Goal: Transaction & Acquisition: Purchase product/service

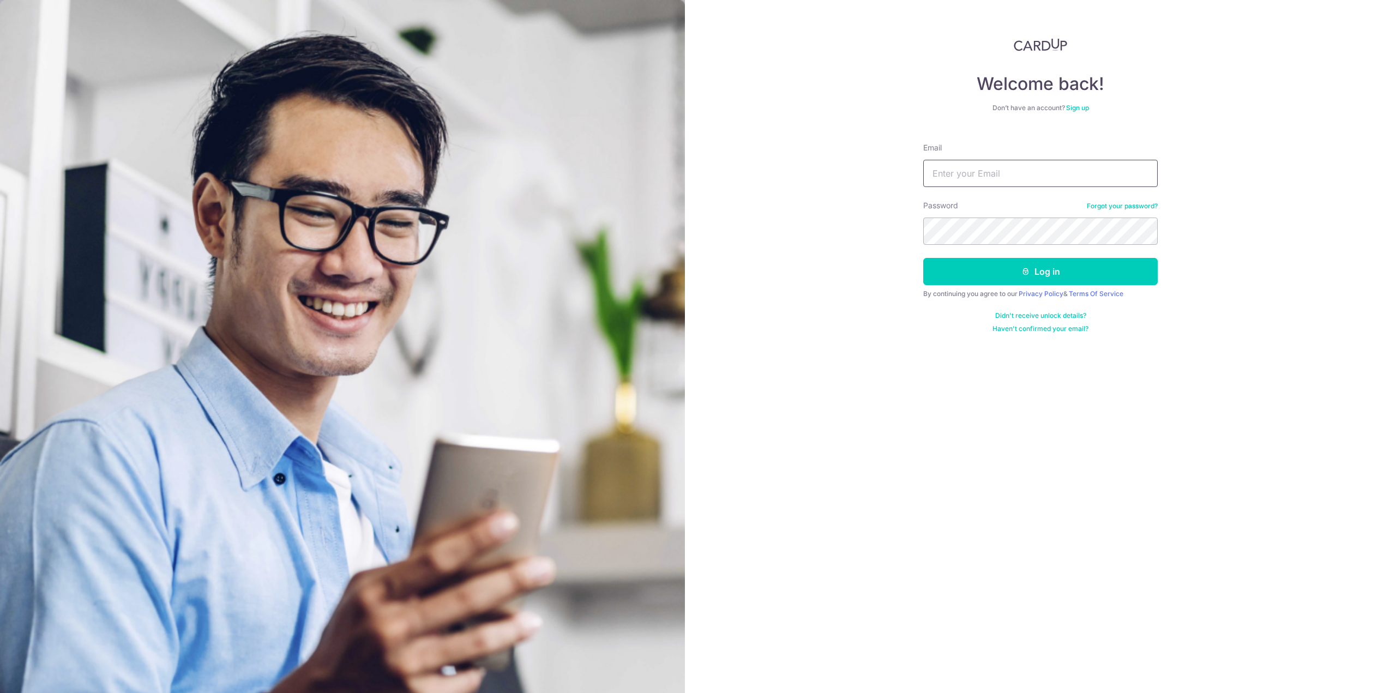
click at [975, 166] on input "Email" at bounding box center [1040, 173] width 234 height 27
type input "verrelltan@gmail.com"
click at [1040, 271] on button "Log in" at bounding box center [1040, 271] width 234 height 27
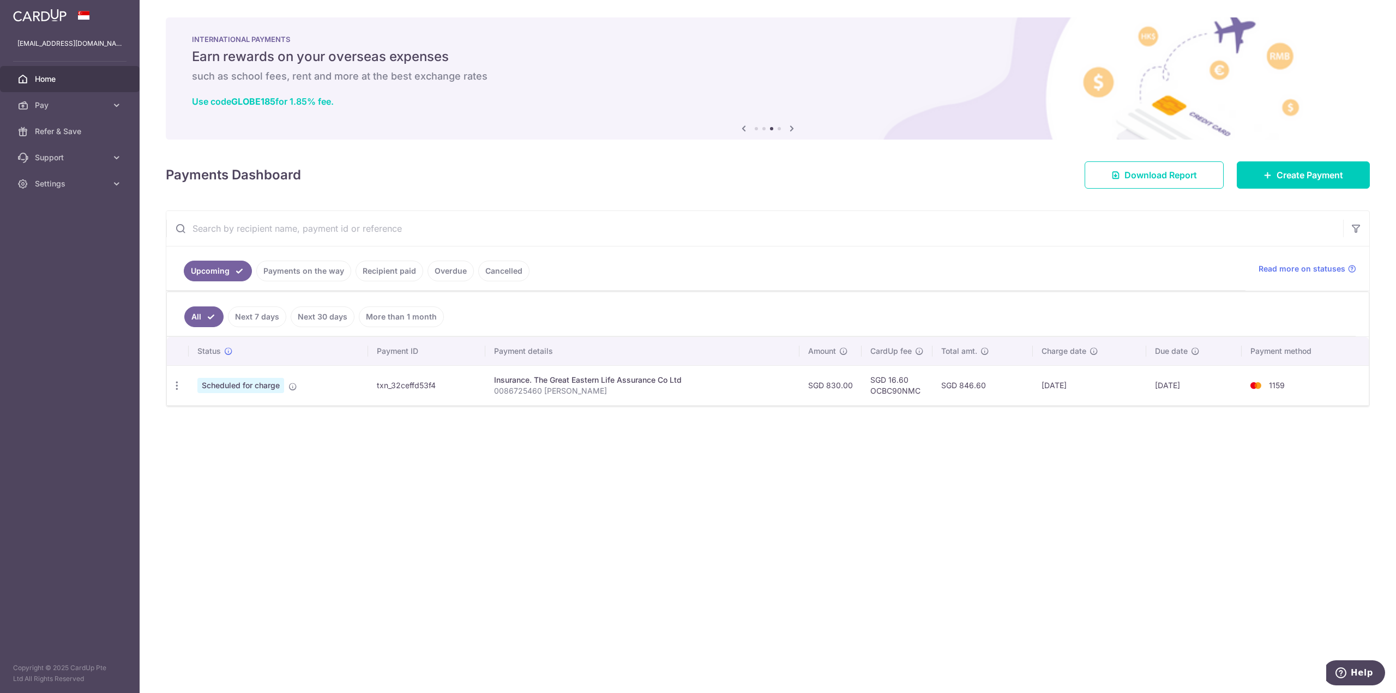
click at [380, 273] on link "Recipient paid" at bounding box center [390, 271] width 68 height 21
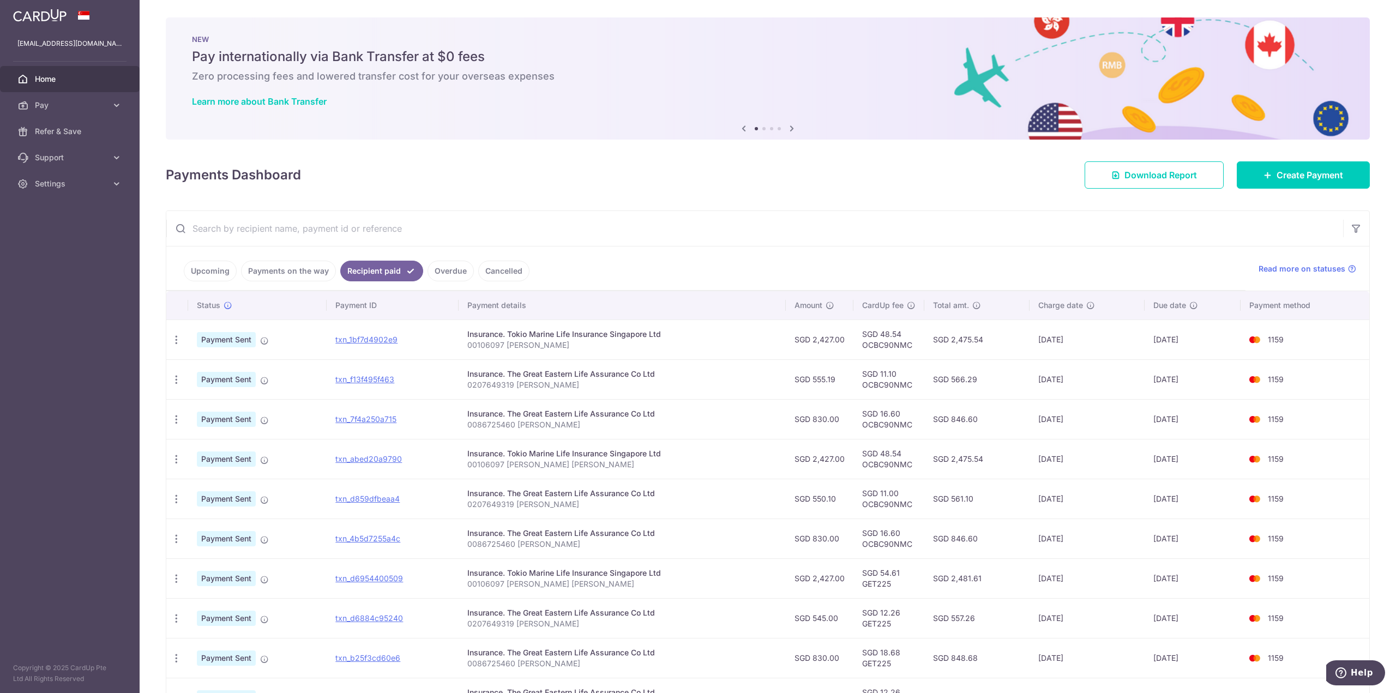
click at [204, 265] on link "Upcoming" at bounding box center [210, 271] width 53 height 21
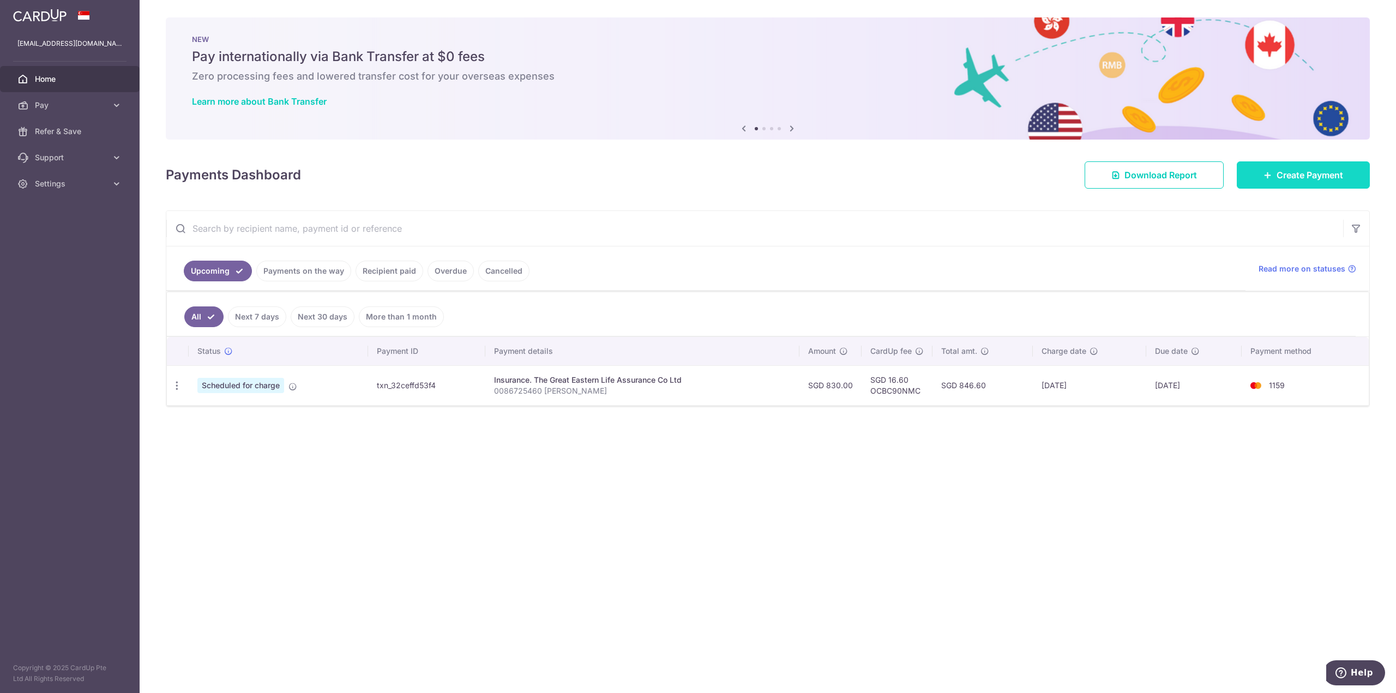
click at [1304, 172] on span "Create Payment" at bounding box center [1309, 174] width 67 height 13
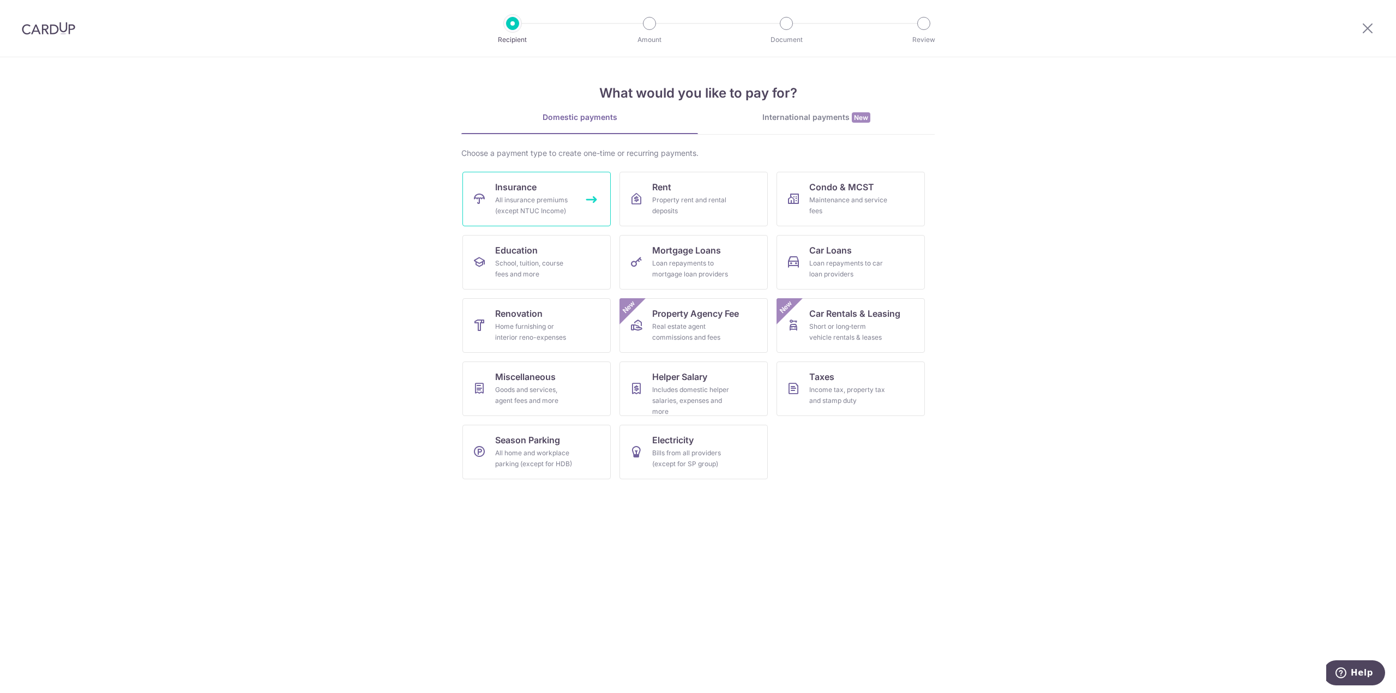
click at [508, 192] on span "Insurance" at bounding box center [515, 186] width 41 height 13
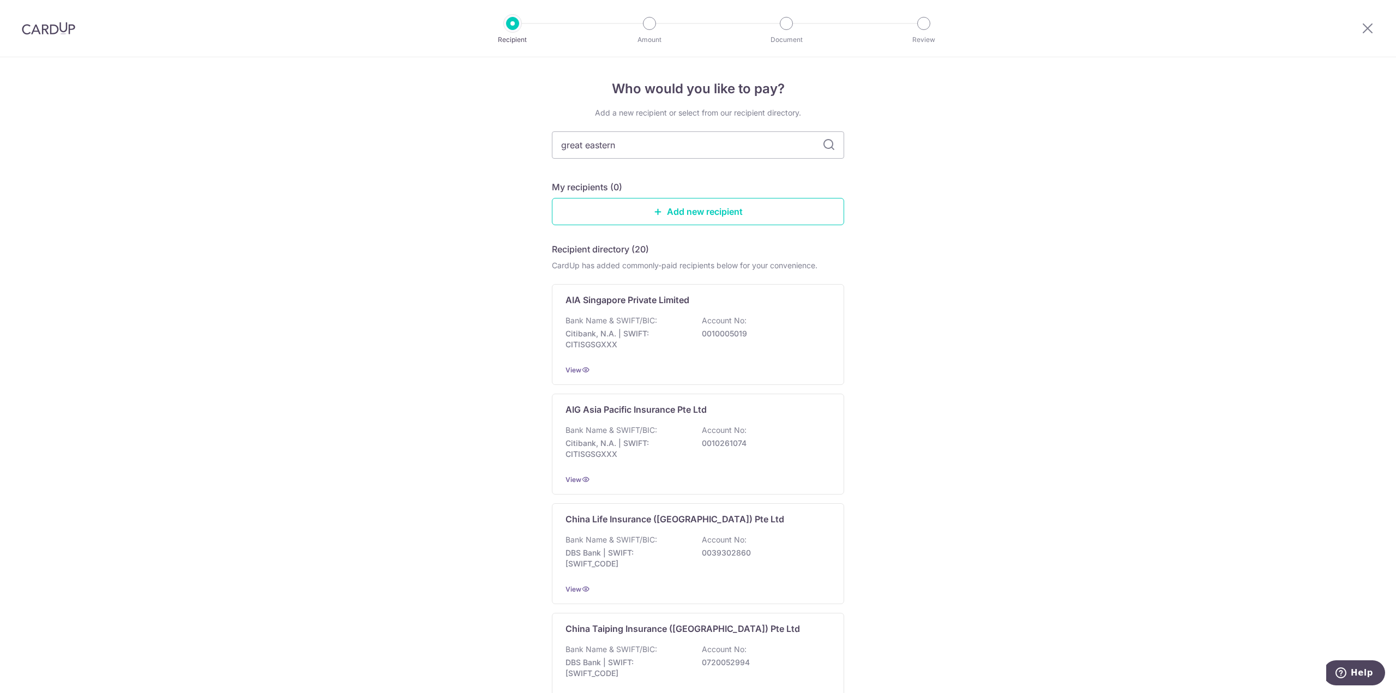
type input "great eastern"
click at [830, 148] on icon at bounding box center [828, 144] width 13 height 13
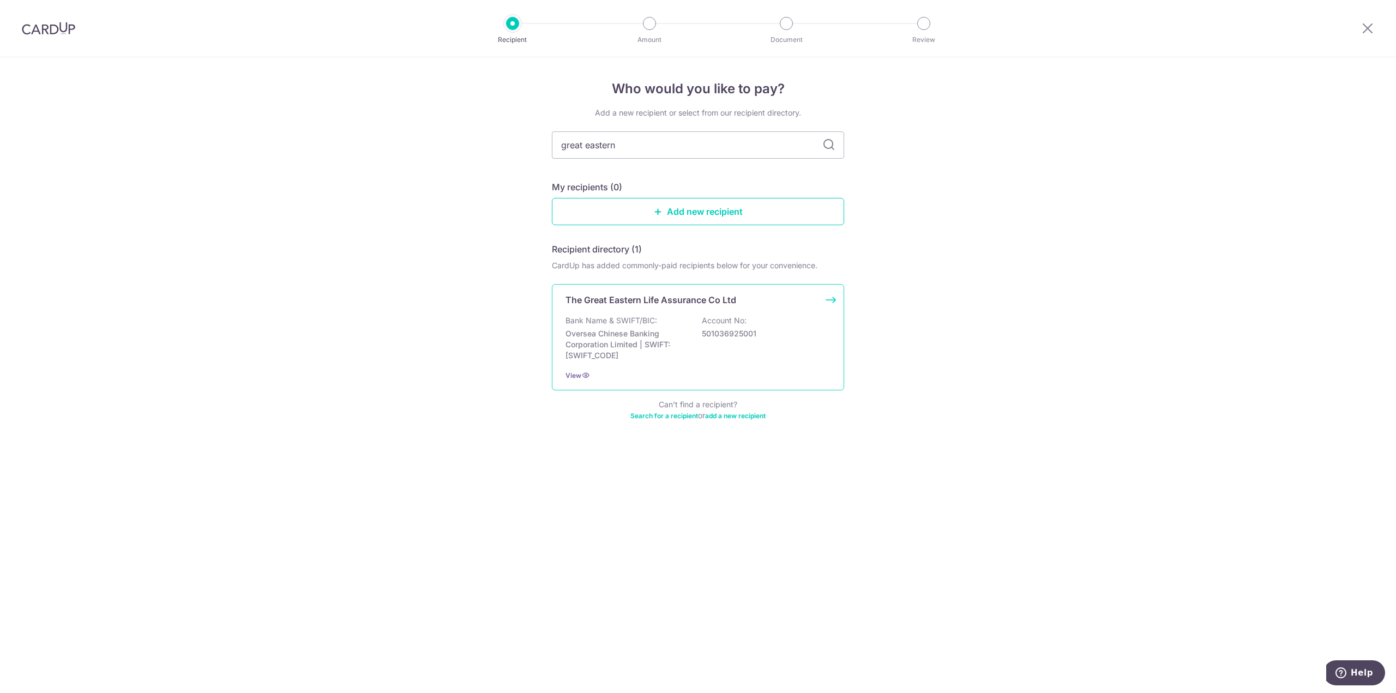
click at [611, 336] on p "Oversea Chinese Banking Corporation Limited | SWIFT: OCBCSGSGXXX" at bounding box center [626, 344] width 122 height 33
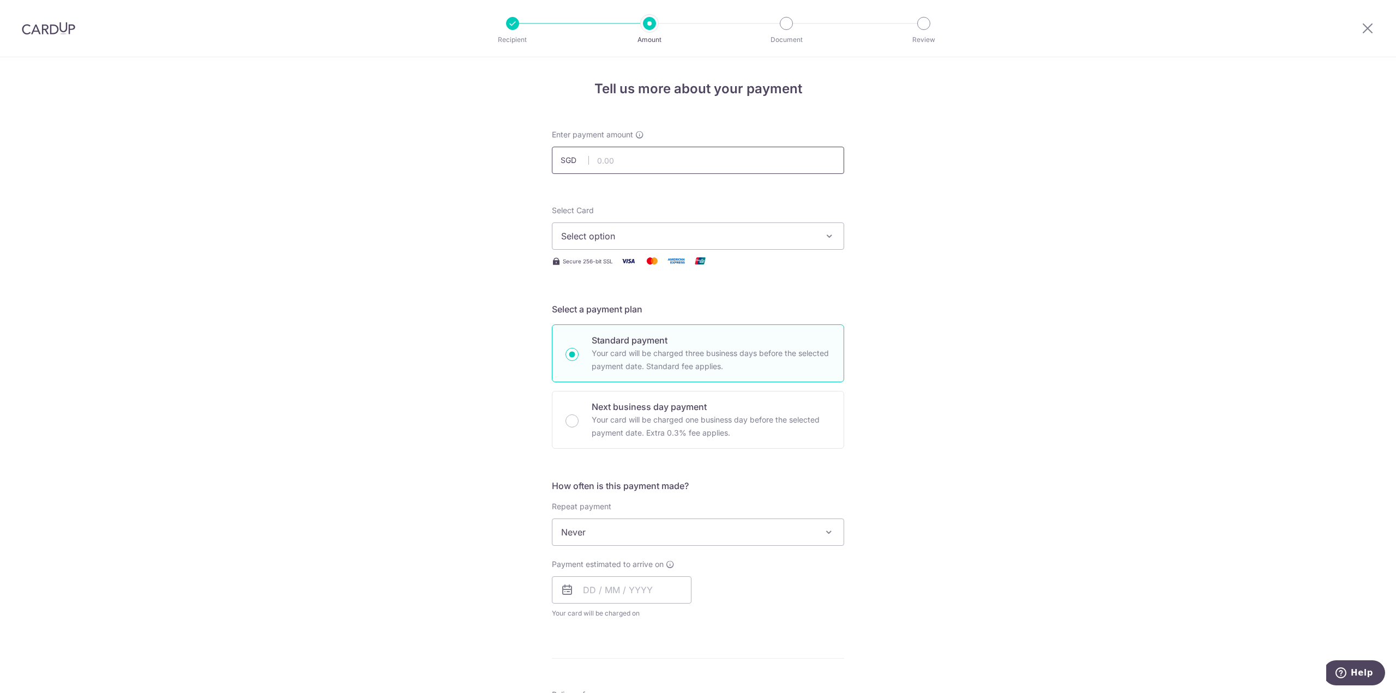
drag, startPoint x: 0, startPoint y: 0, endPoint x: 628, endPoint y: 165, distance: 649.4
click at [628, 165] on input "text" at bounding box center [698, 160] width 292 height 27
type input "555.19"
click at [1000, 188] on div "Tell us more about your payment Enter payment amount SGD 555.19 555.19 Select C…" at bounding box center [698, 550] width 1396 height 986
click at [817, 230] on button "Select option" at bounding box center [698, 235] width 292 height 27
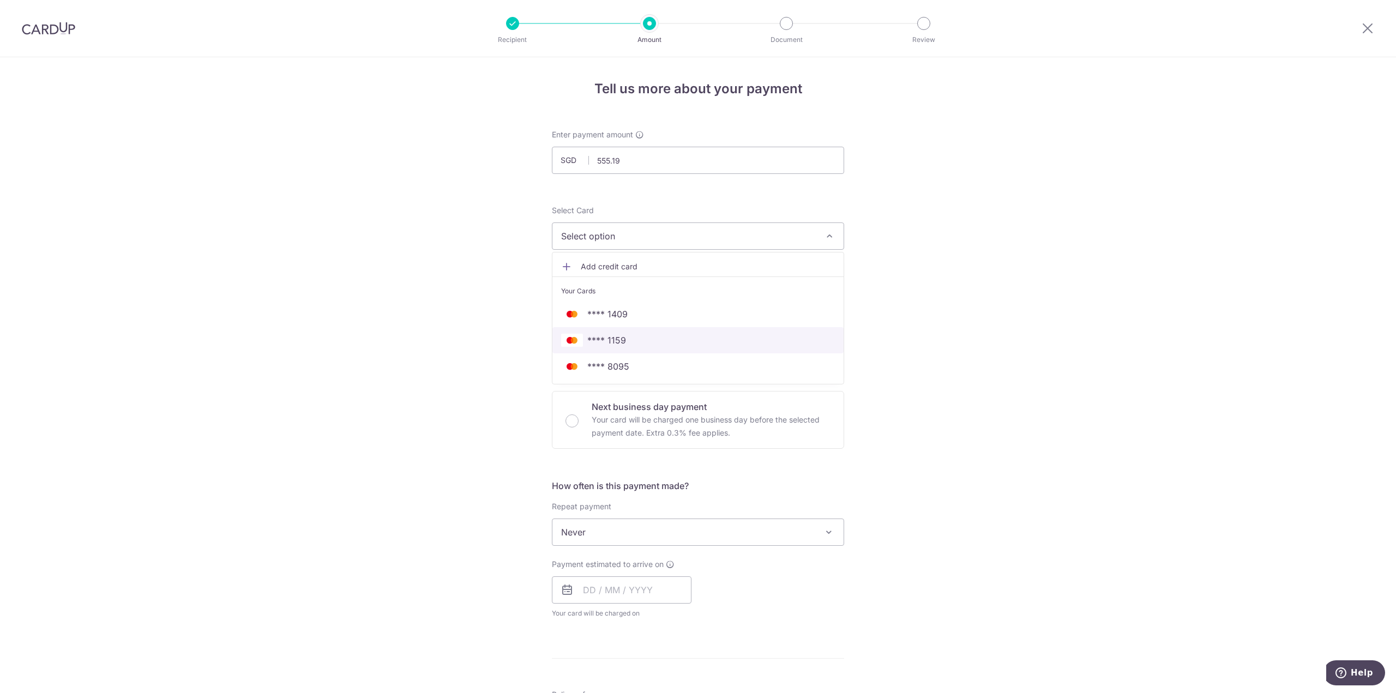
click at [689, 339] on span "**** 1159" at bounding box center [698, 340] width 274 height 13
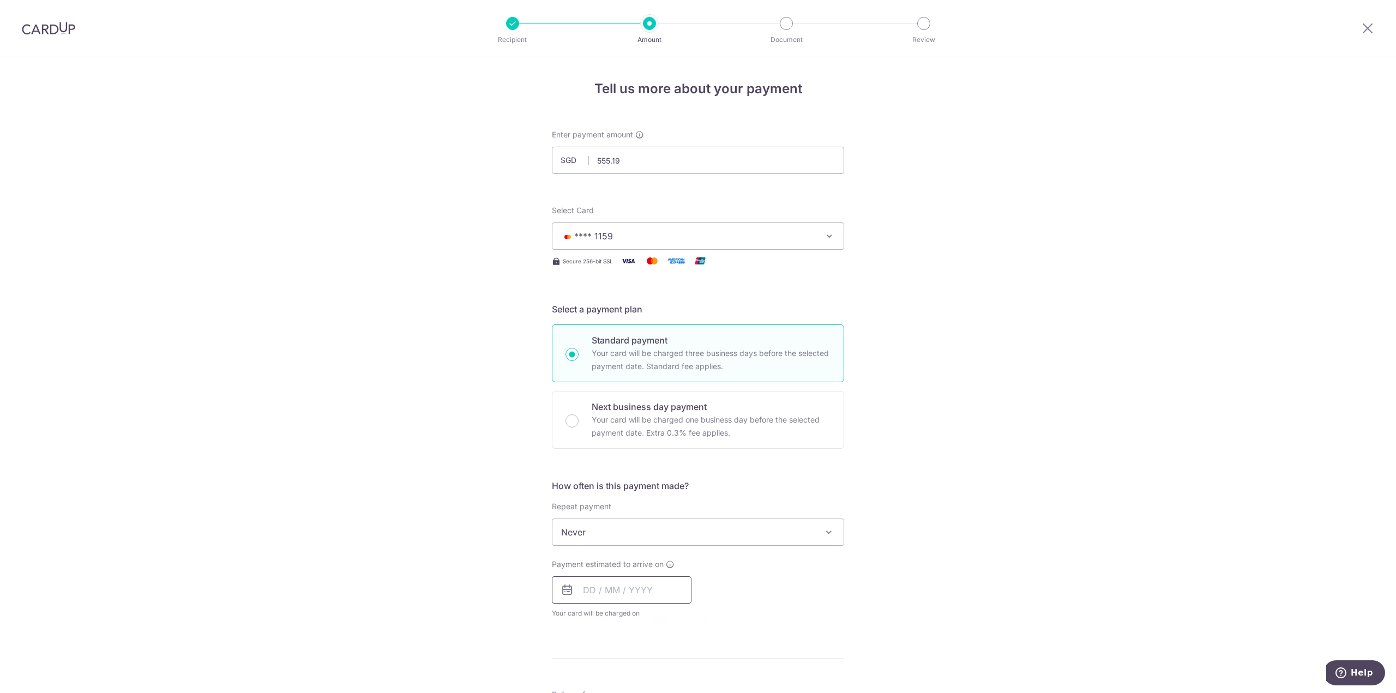
drag, startPoint x: 640, startPoint y: 590, endPoint x: 664, endPoint y: 583, distance: 24.9
click at [640, 591] on input "text" at bounding box center [622, 589] width 140 height 27
click at [702, 619] on link "Next" at bounding box center [706, 619] width 13 height 13
click at [704, 621] on link "Next" at bounding box center [706, 619] width 13 height 13
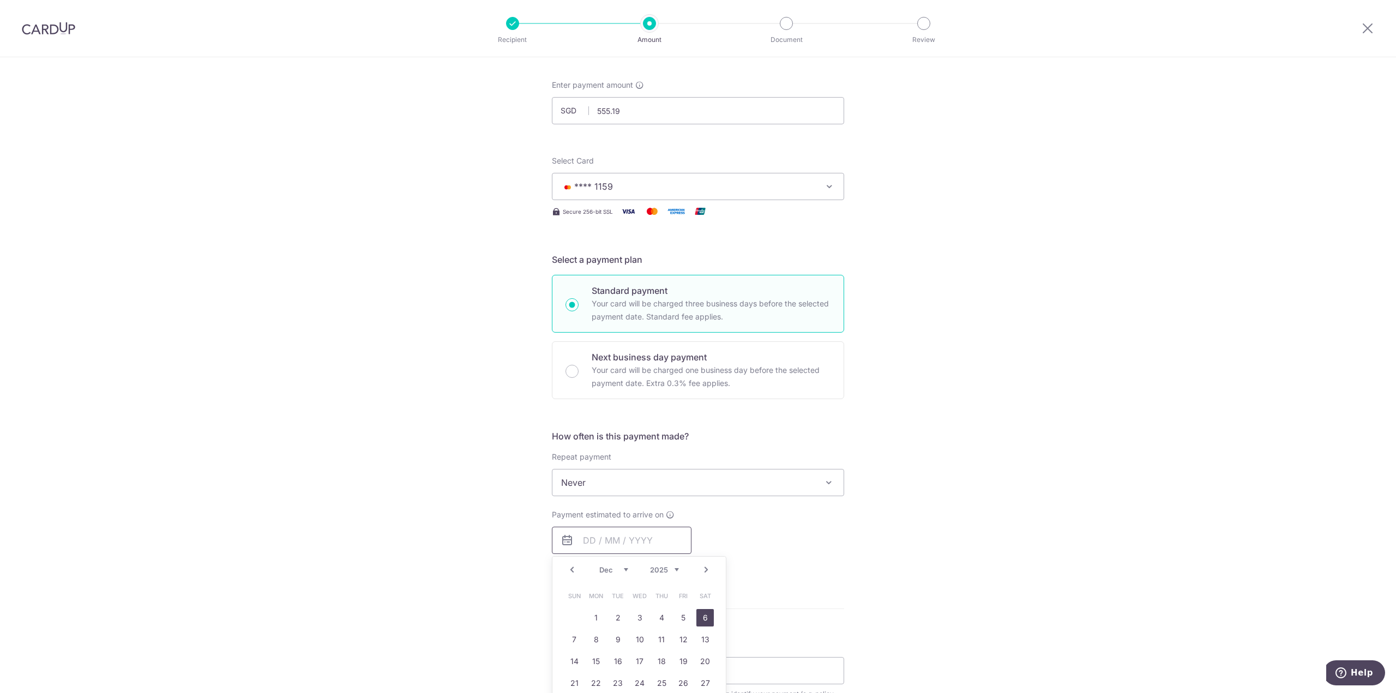
scroll to position [55, 0]
click at [637, 616] on link "3" at bounding box center [639, 612] width 17 height 17
type input "03/12/2025"
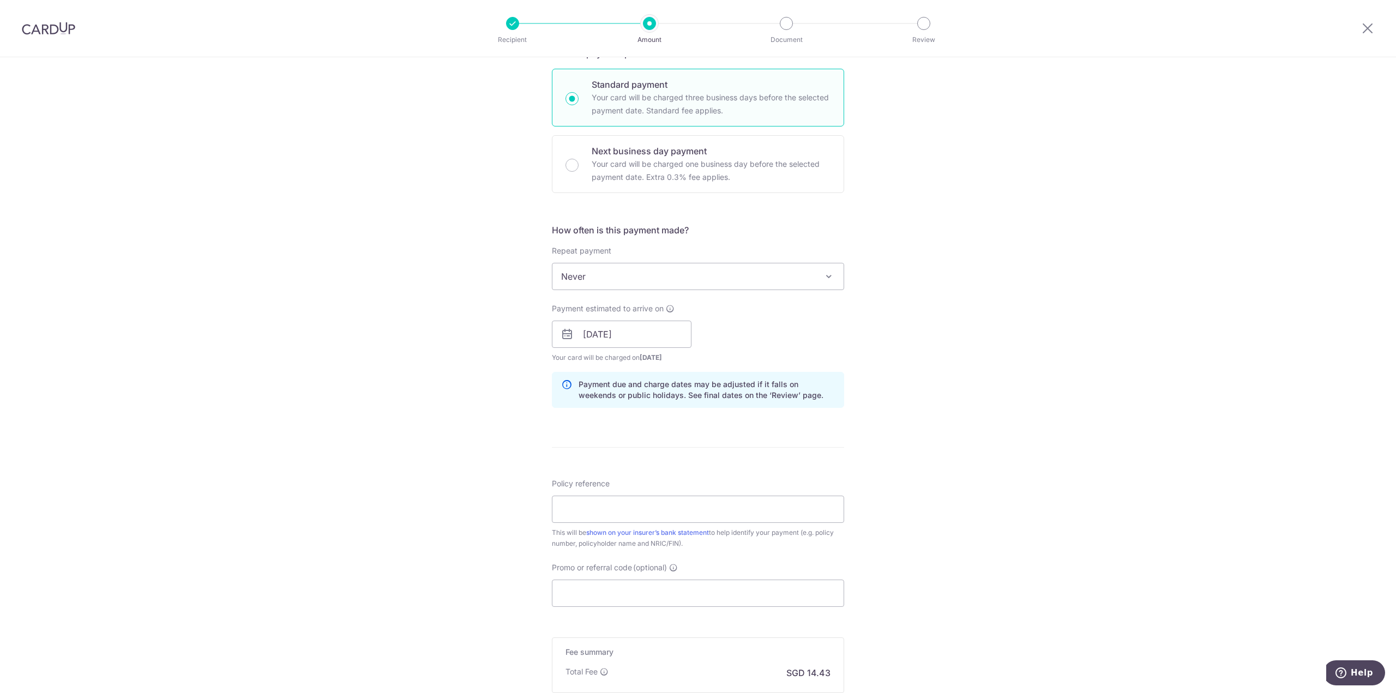
scroll to position [327, 0]
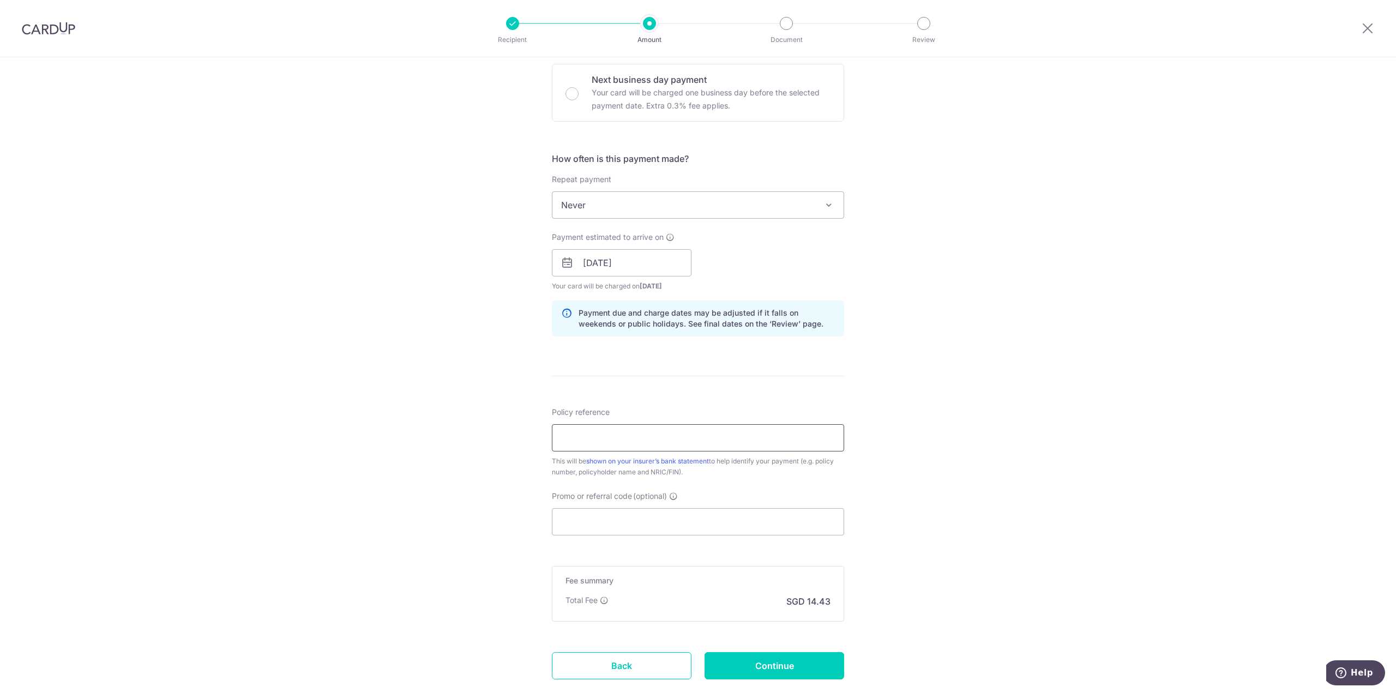
click at [699, 435] on input "Policy reference" at bounding box center [698, 437] width 292 height 27
click at [616, 437] on input "Policy reference" at bounding box center [698, 437] width 292 height 27
type input "0207649319 Tan Jiwen Verrell Chandi"
click at [714, 521] on input "Promo or referral code (optional)" at bounding box center [698, 521] width 292 height 27
paste input "OCBC90NMC"
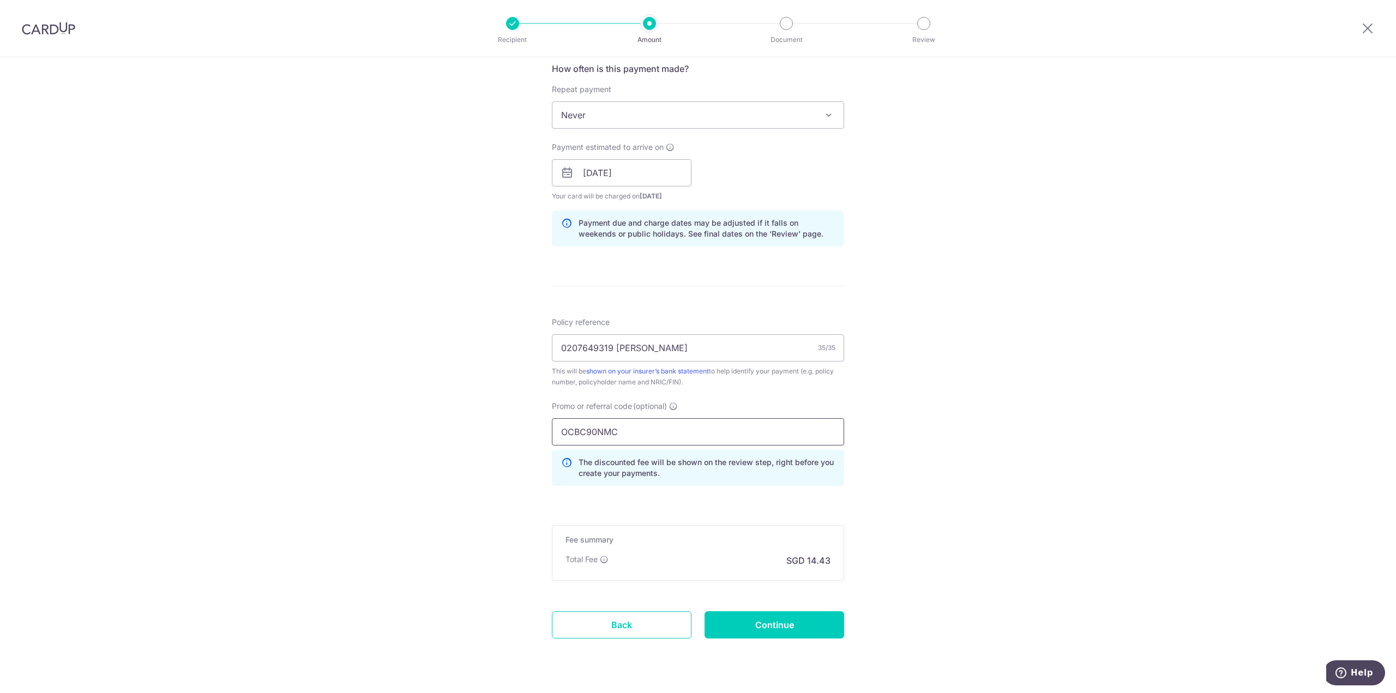
scroll to position [444, 0]
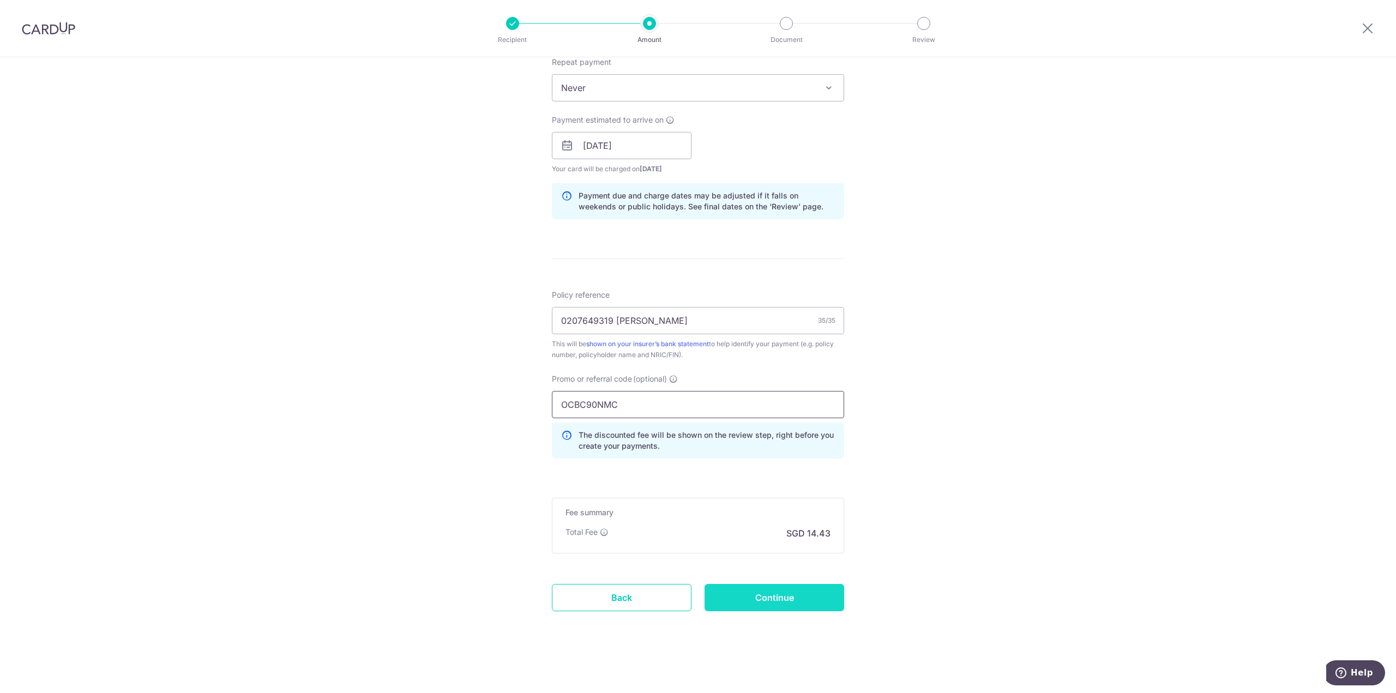
type input "OCBC90NMC"
click at [801, 594] on input "Continue" at bounding box center [774, 597] width 140 height 27
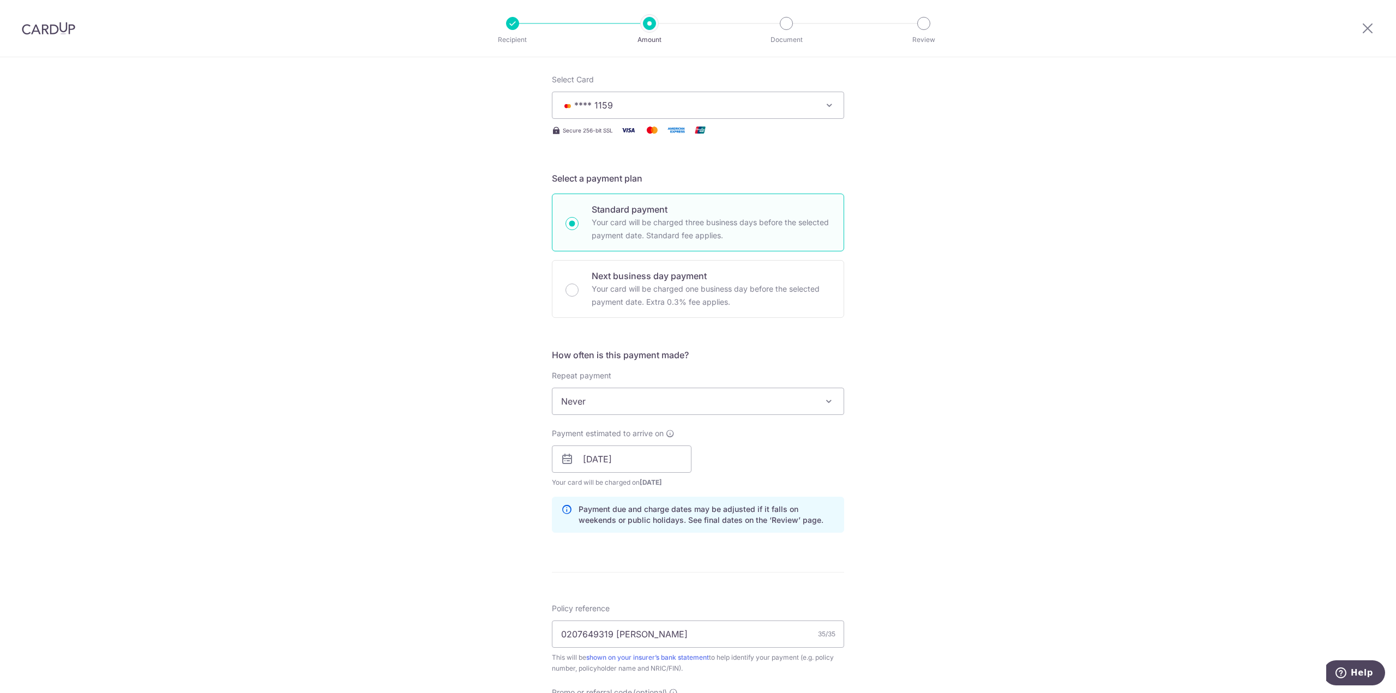
scroll to position [117, 0]
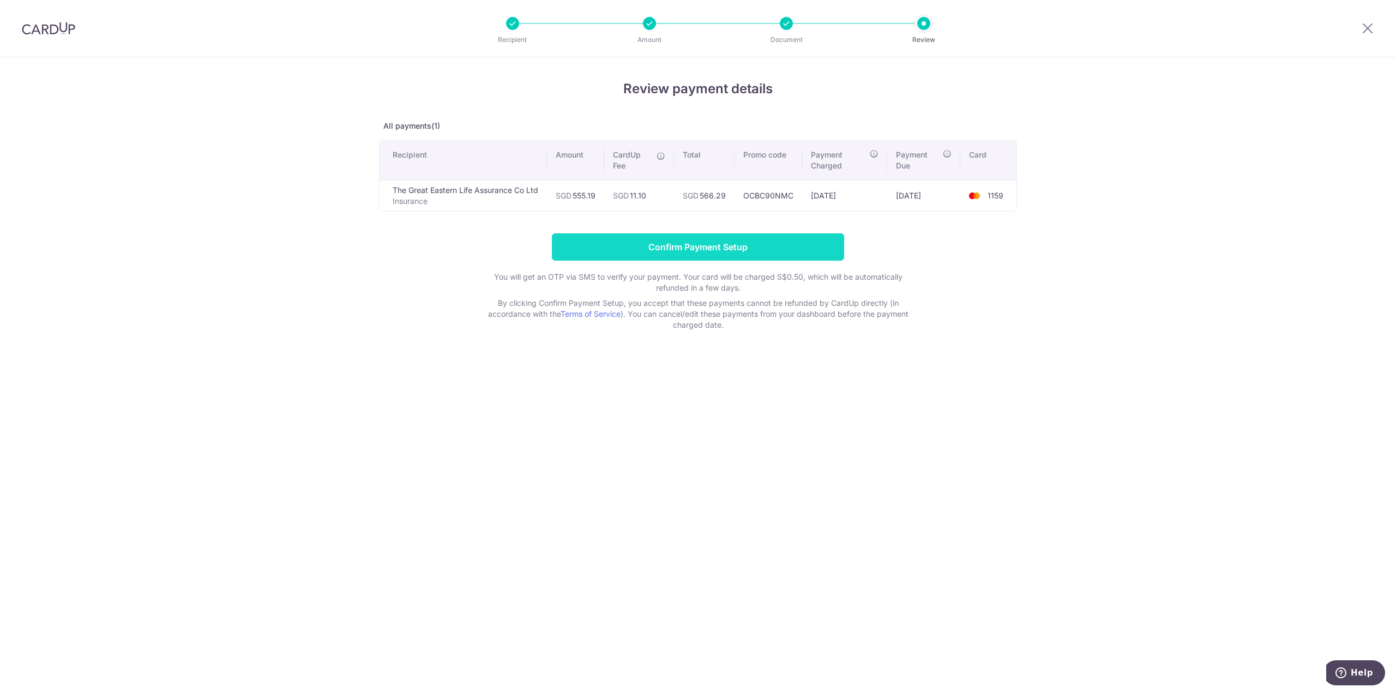
click at [728, 249] on input "Confirm Payment Setup" at bounding box center [698, 246] width 292 height 27
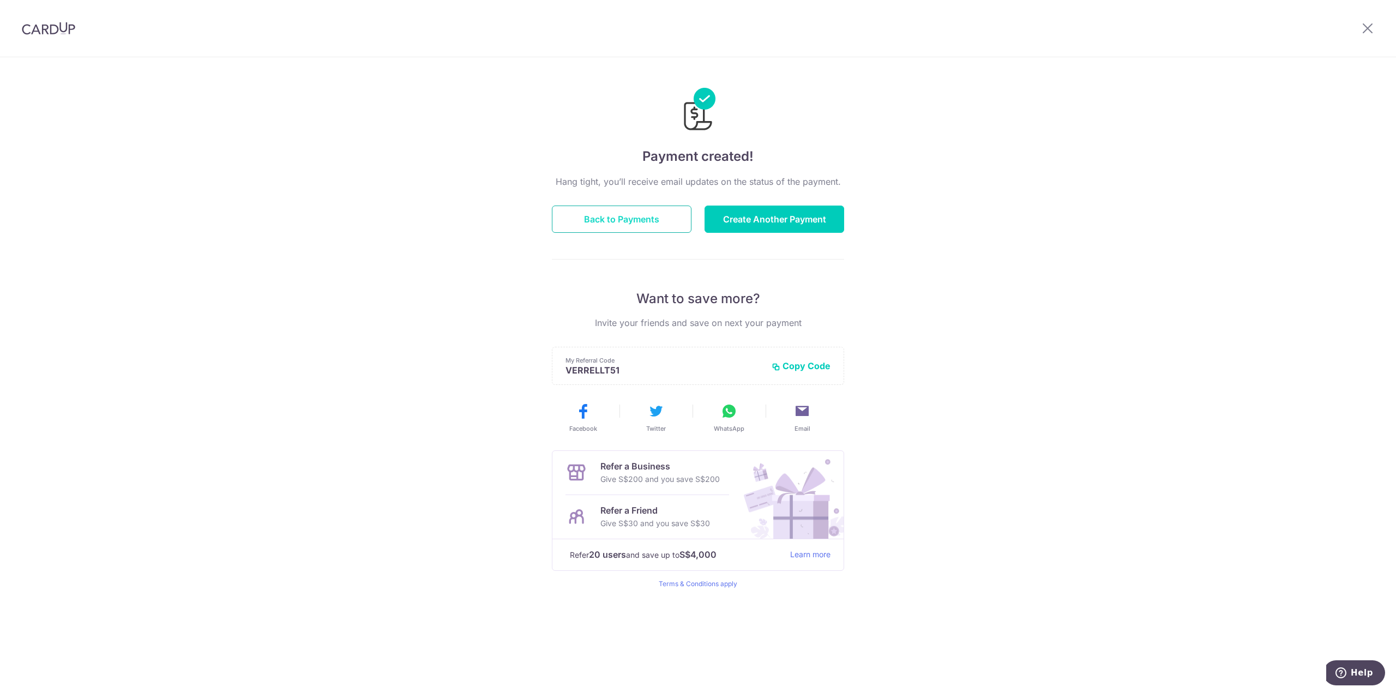
click at [598, 218] on button "Back to Payments" at bounding box center [622, 219] width 140 height 27
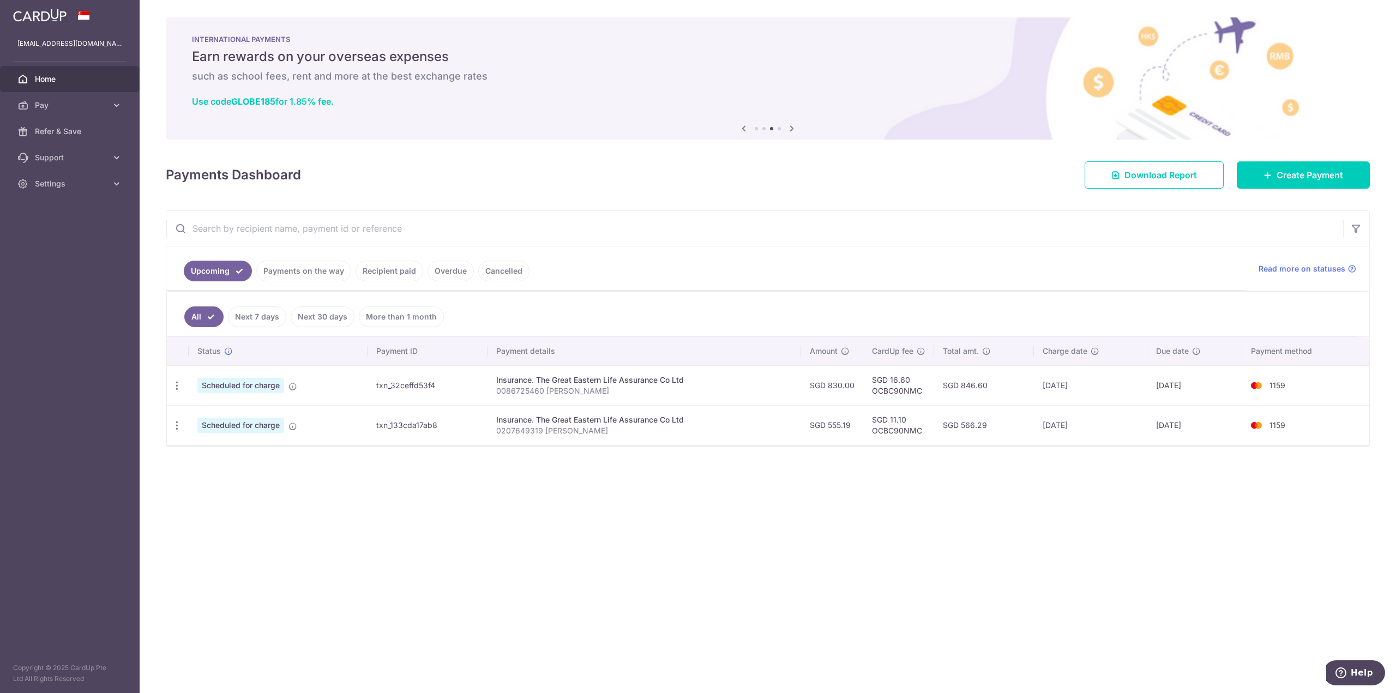
click at [385, 270] on link "Recipient paid" at bounding box center [390, 271] width 68 height 21
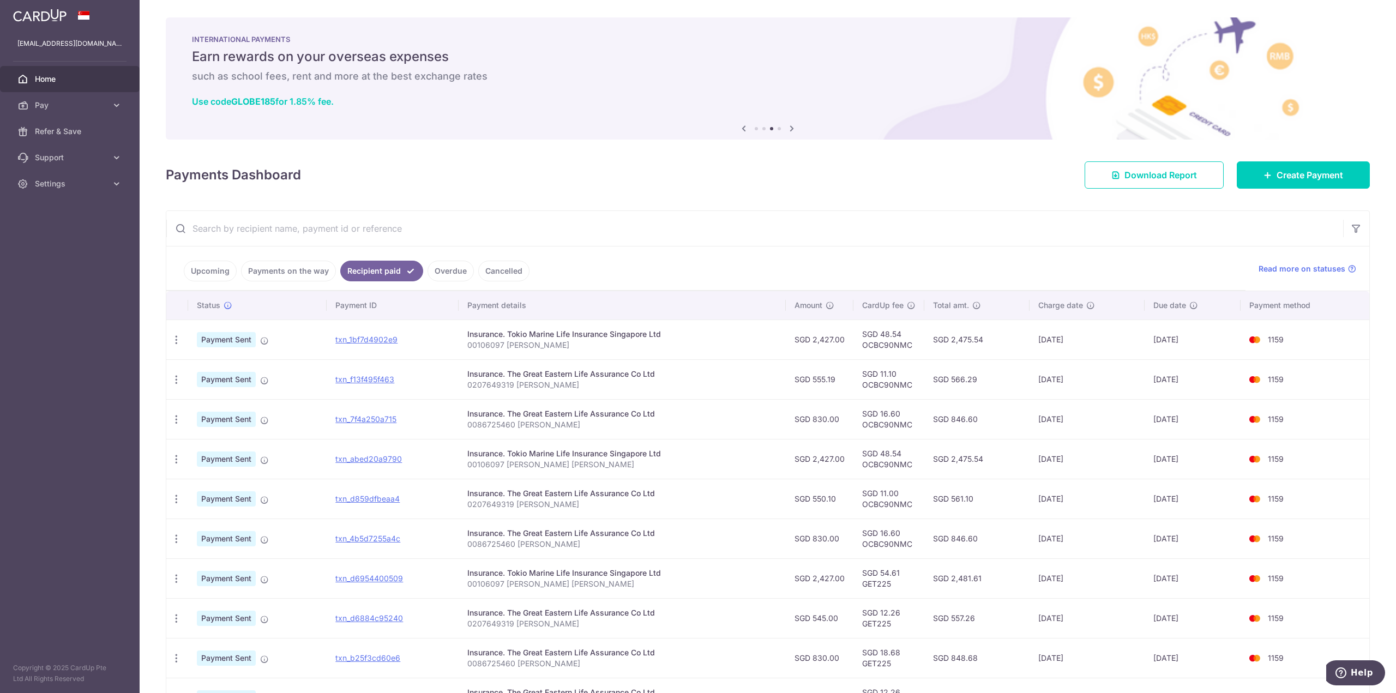
click at [457, 269] on link "Overdue" at bounding box center [450, 271] width 46 height 21
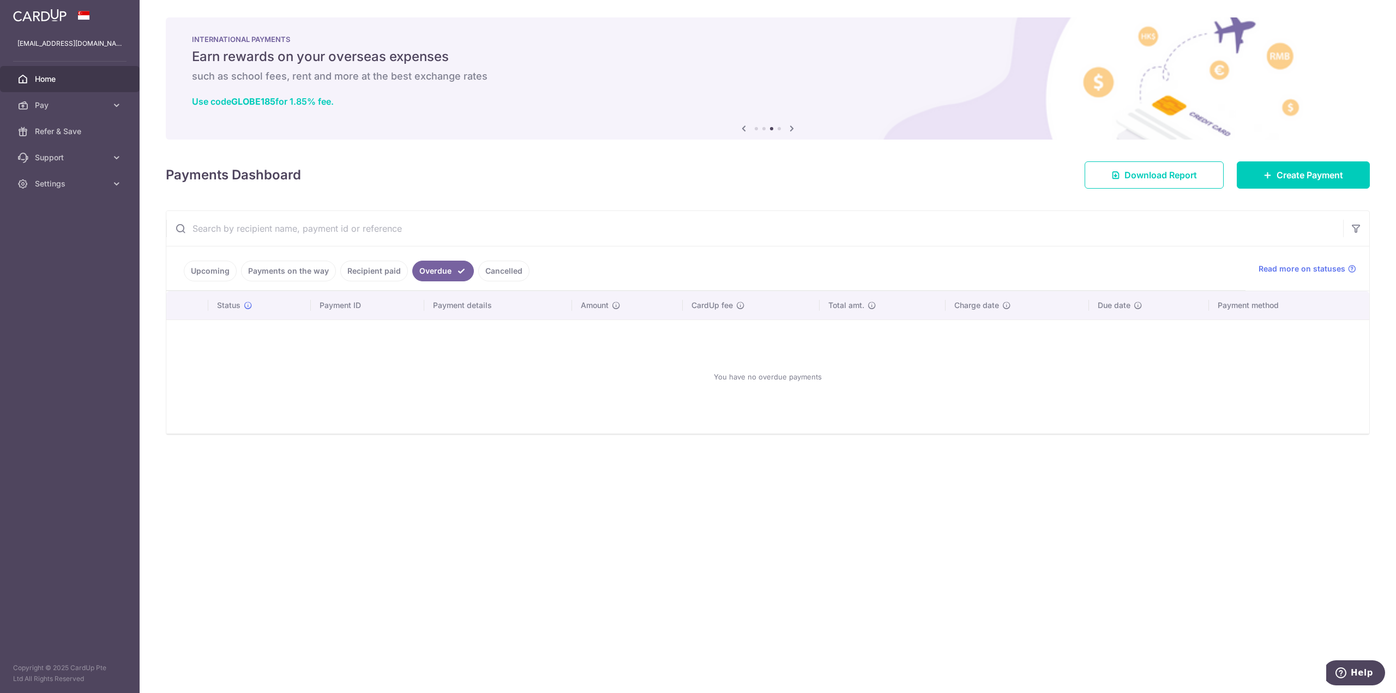
click at [499, 267] on link "Cancelled" at bounding box center [503, 271] width 51 height 21
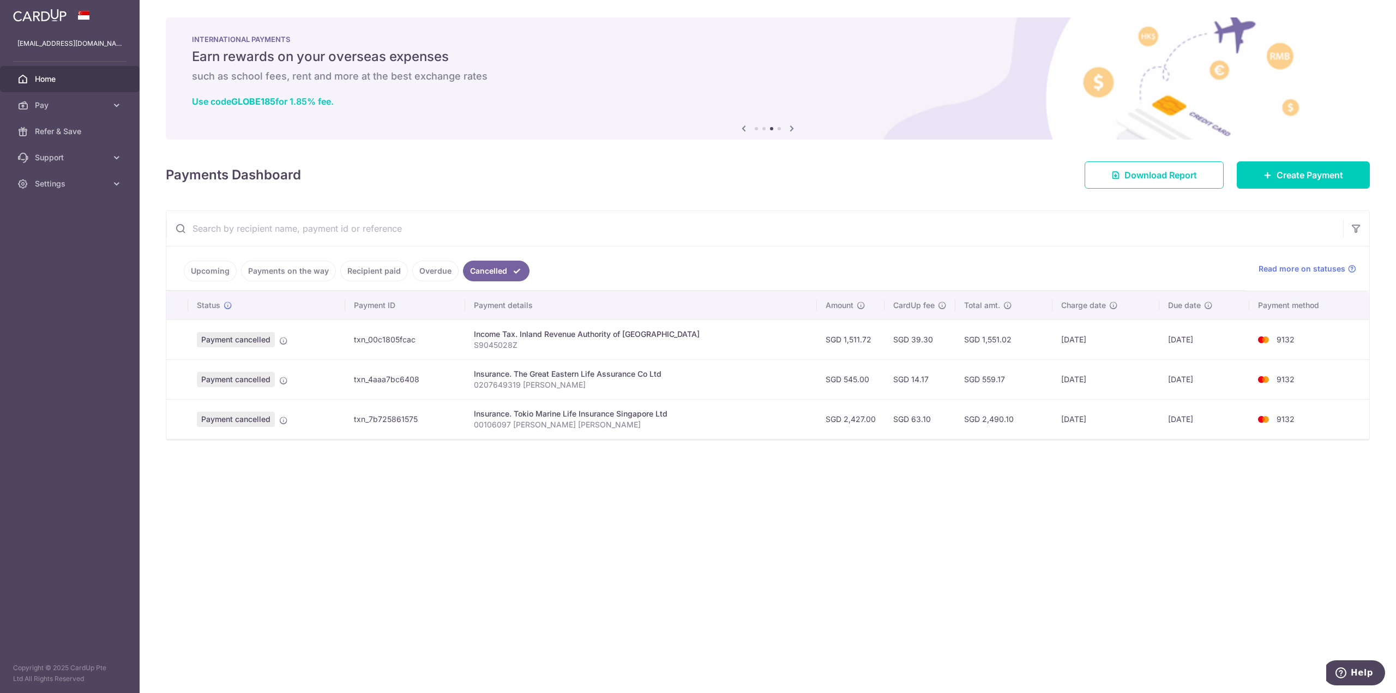
click at [383, 278] on link "Recipient paid" at bounding box center [374, 271] width 68 height 21
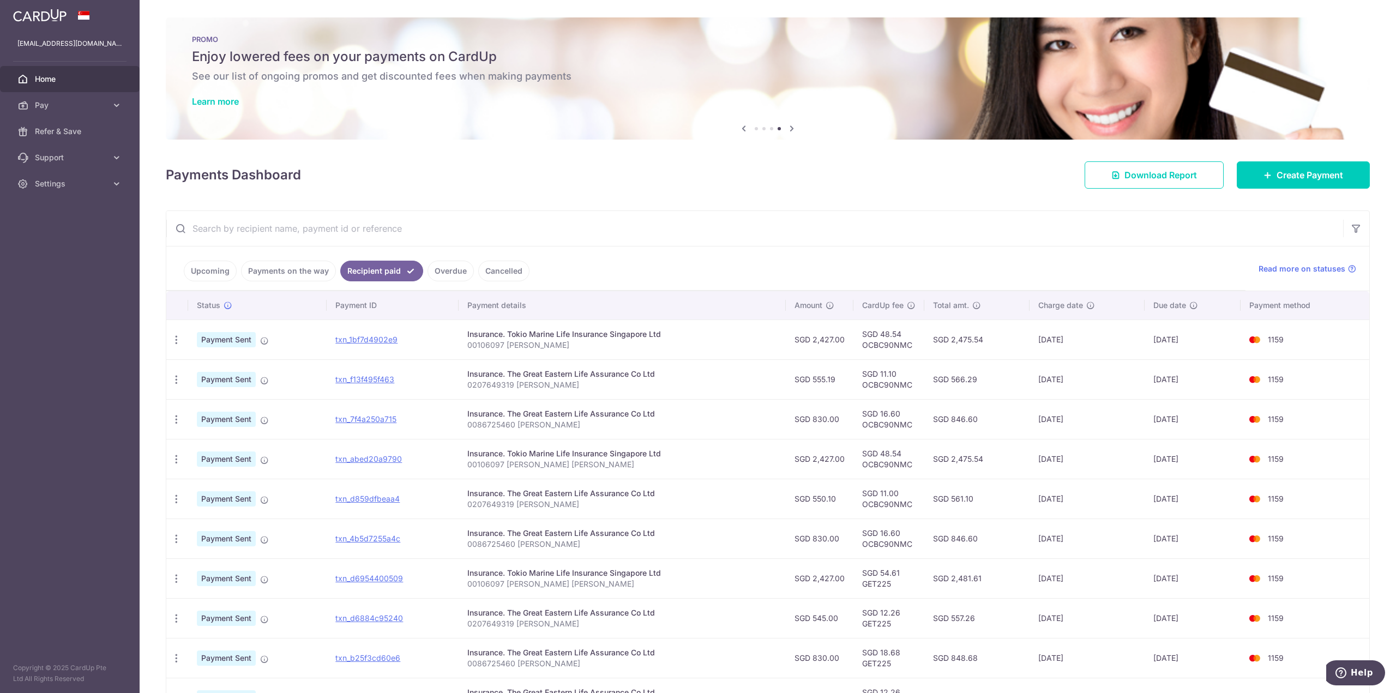
click at [209, 270] on link "Upcoming" at bounding box center [210, 271] width 53 height 21
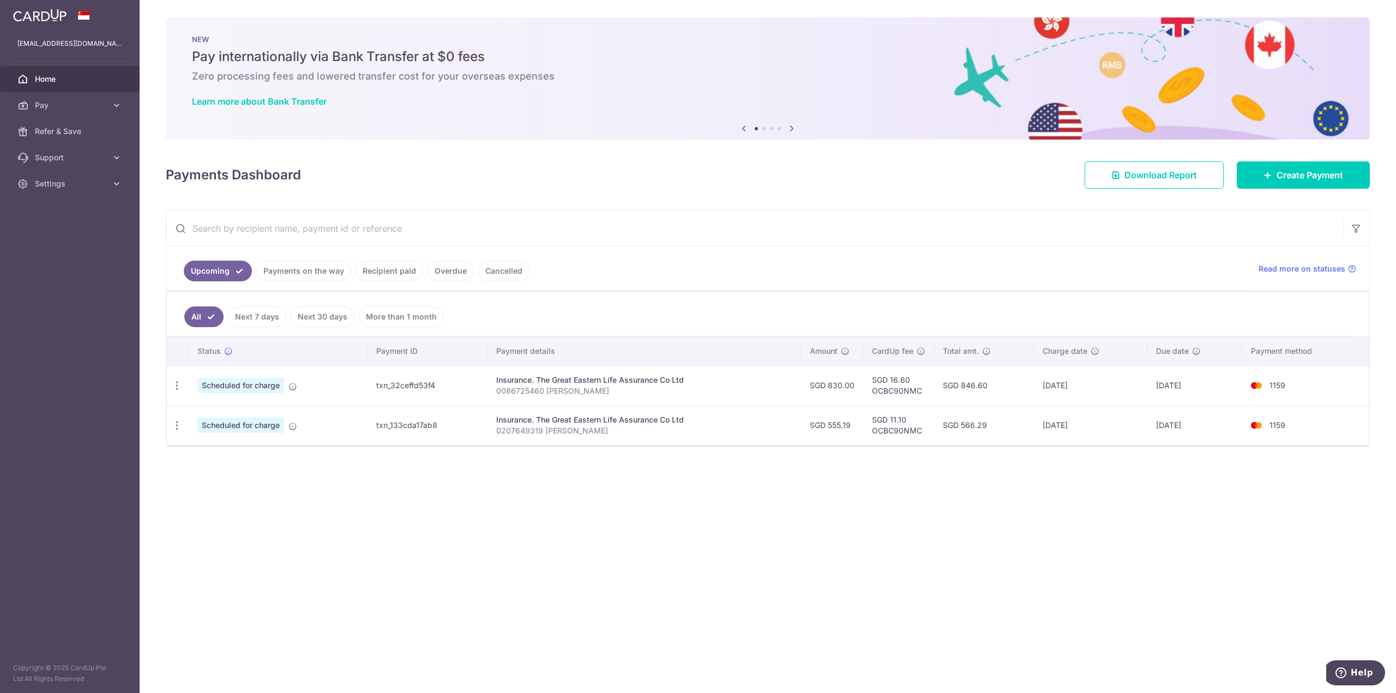
click at [304, 273] on link "Payments on the way" at bounding box center [303, 271] width 95 height 21
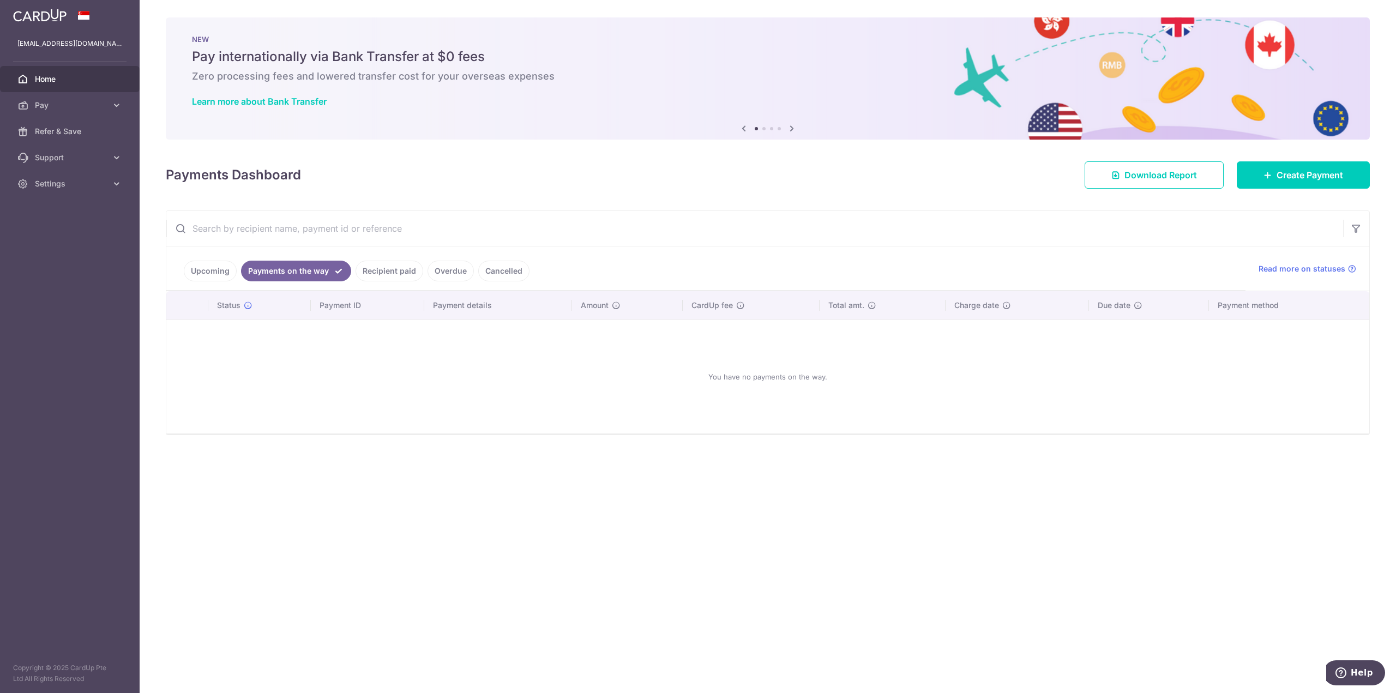
click at [383, 271] on link "Recipient paid" at bounding box center [390, 271] width 68 height 21
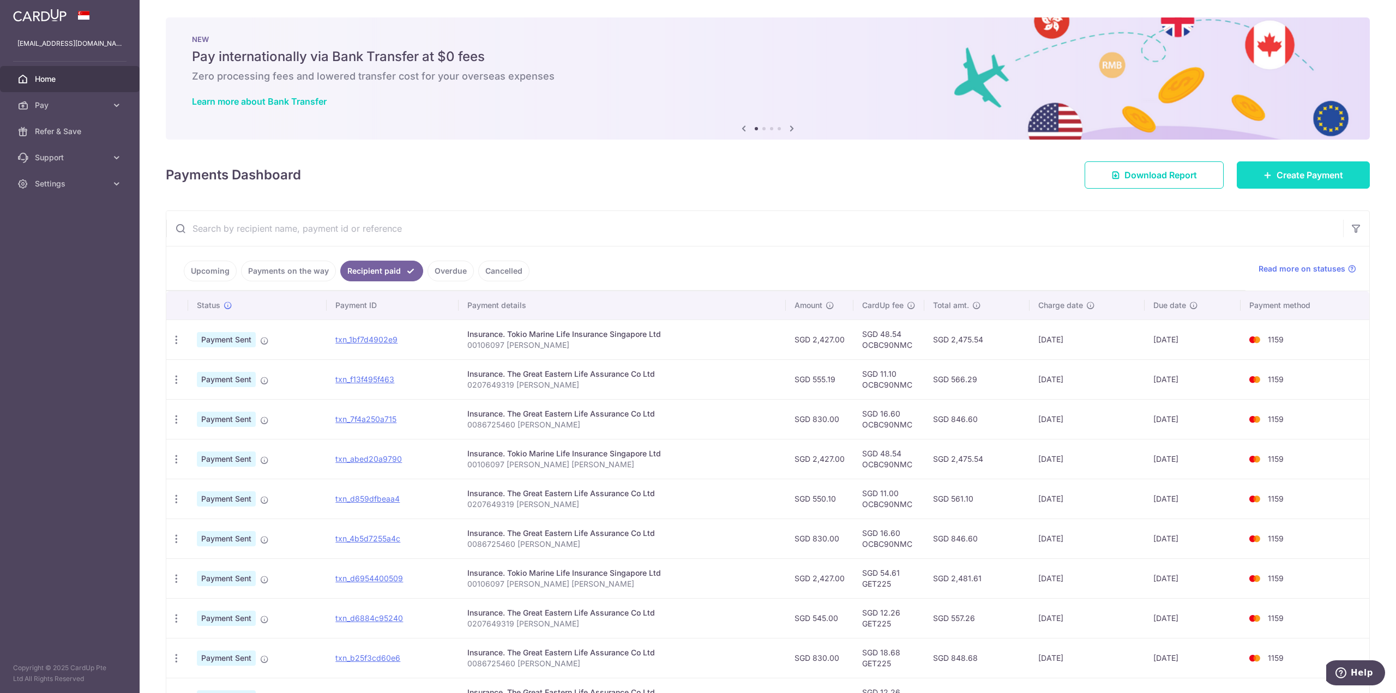
click at [1302, 177] on span "Create Payment" at bounding box center [1309, 174] width 67 height 13
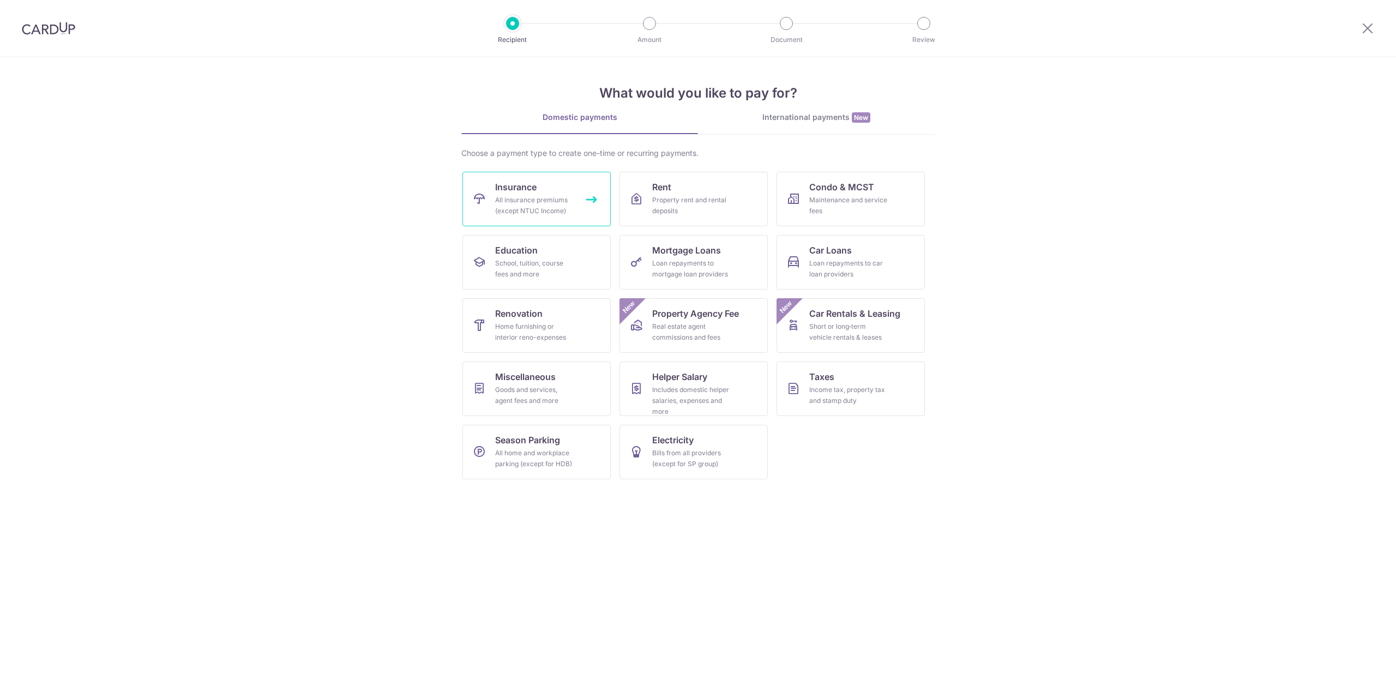
click at [543, 209] on div "All insurance premiums (except NTUC Income)" at bounding box center [534, 206] width 79 height 22
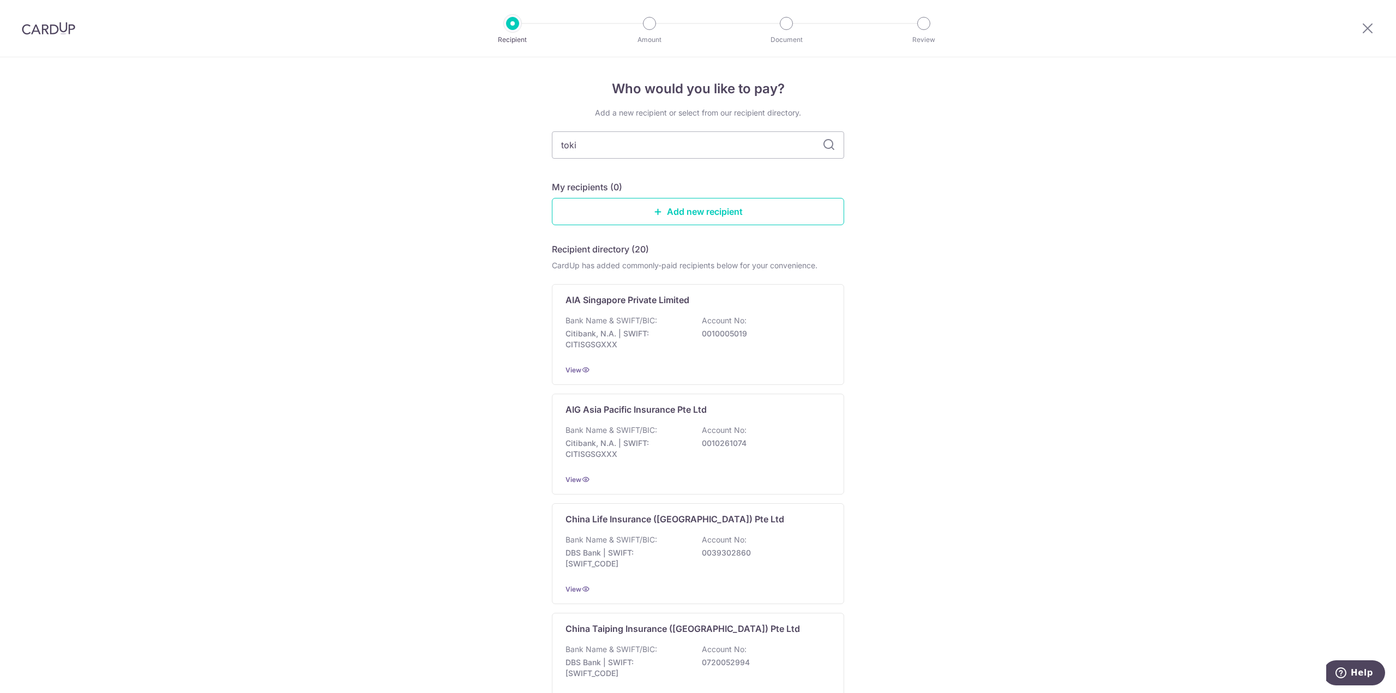
type input "[GEOGRAPHIC_DATA]"
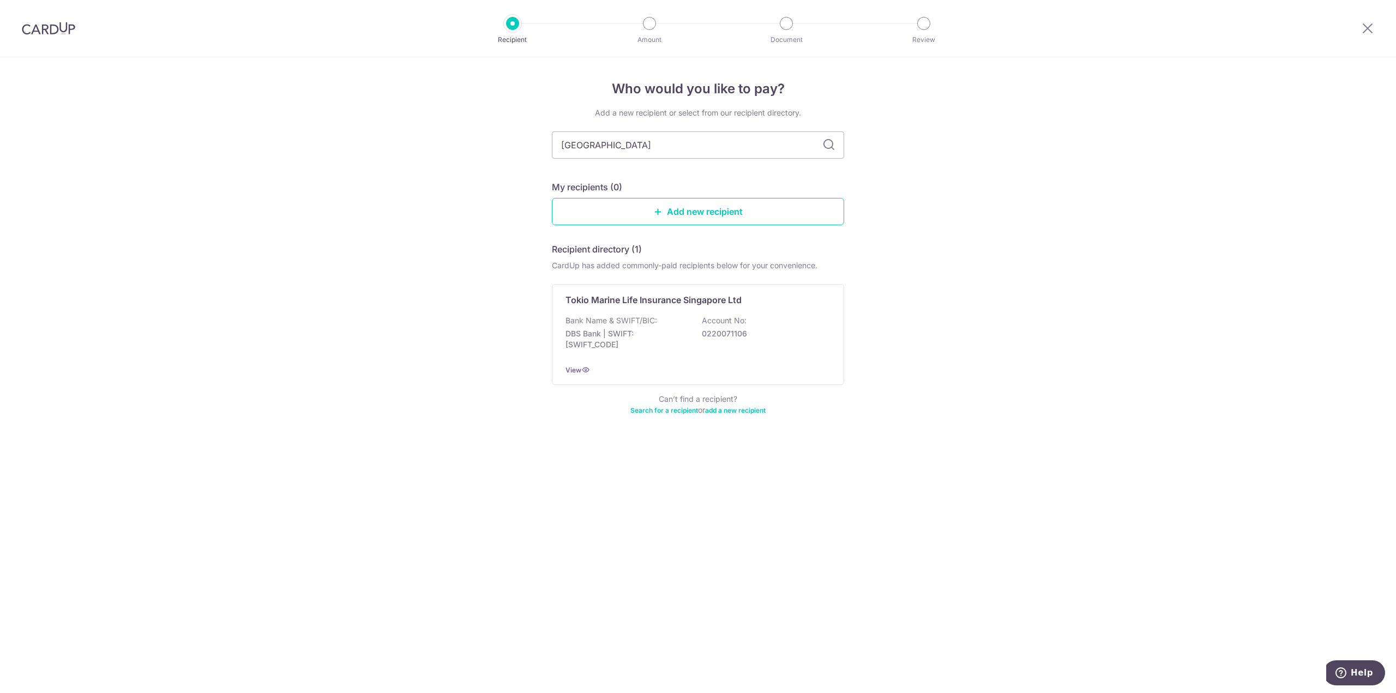
click at [830, 148] on icon at bounding box center [828, 144] width 13 height 13
click at [701, 327] on div "Bank Name & SWIFT/BIC: DBS Bank | SWIFT: DBSSSGSGXXX Account No: 0220071106" at bounding box center [697, 335] width 265 height 40
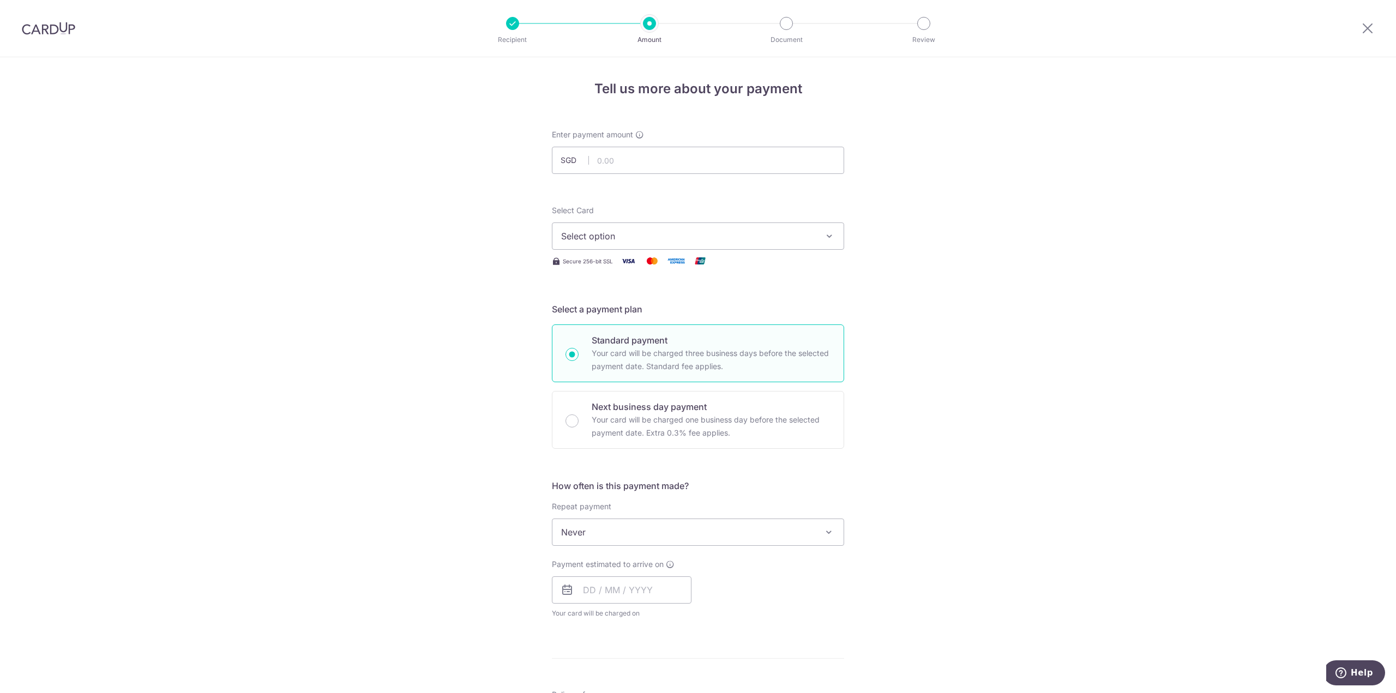
click at [507, 28] on div "Recipient" at bounding box center [512, 23] width 13 height 13
click at [1369, 22] on icon at bounding box center [1367, 28] width 13 height 14
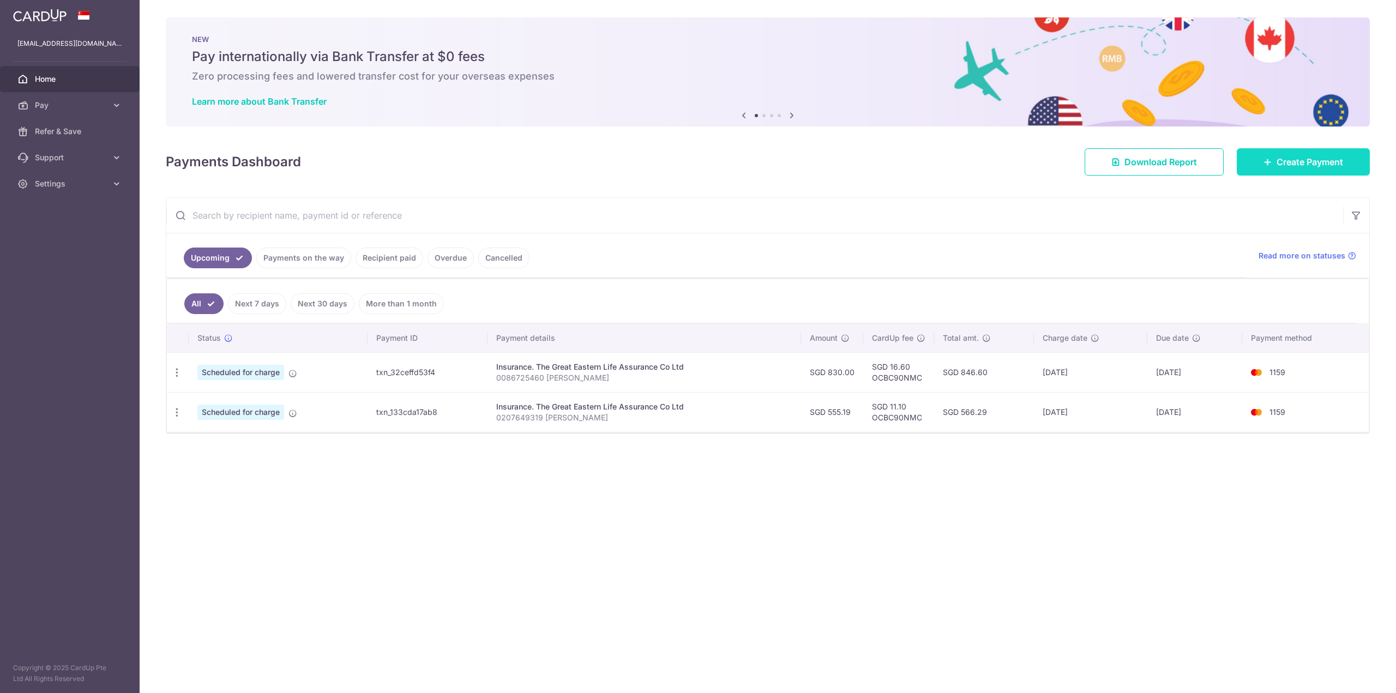
click at [1317, 166] on span "Create Payment" at bounding box center [1309, 161] width 67 height 13
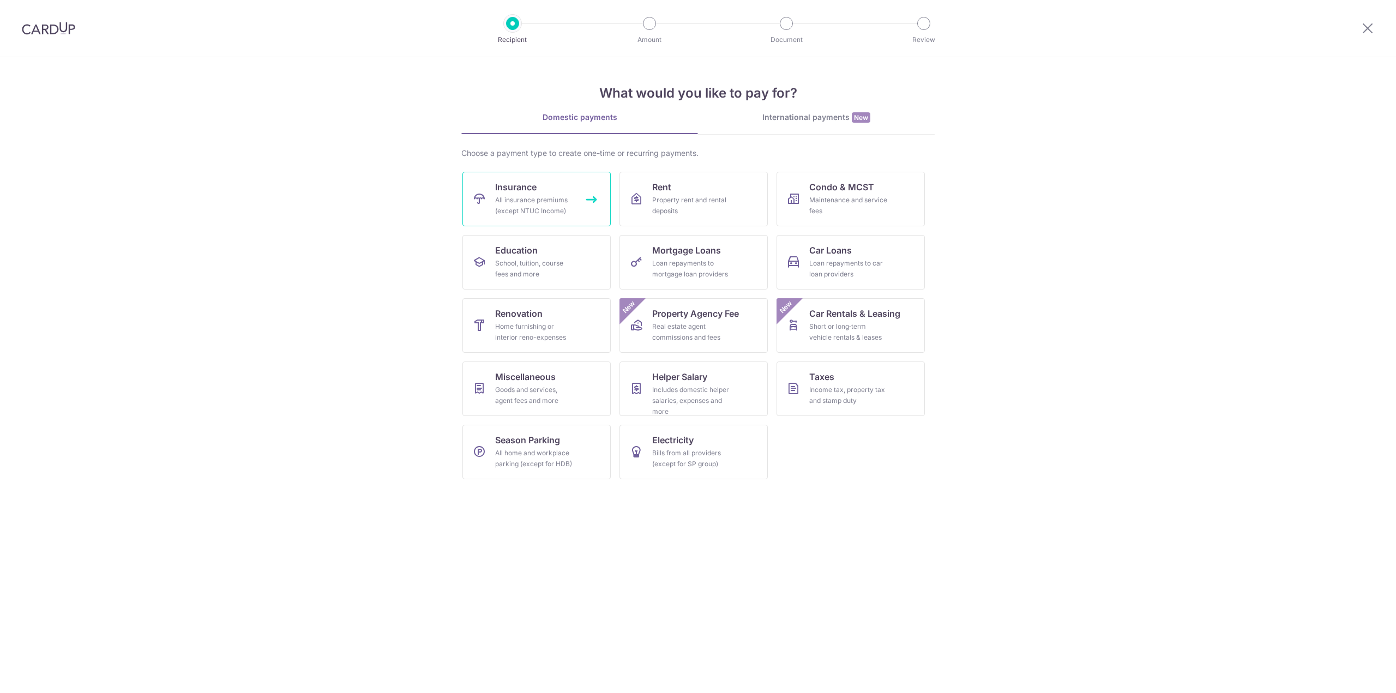
click at [543, 214] on div "All insurance premiums (except NTUC Income)" at bounding box center [534, 206] width 79 height 22
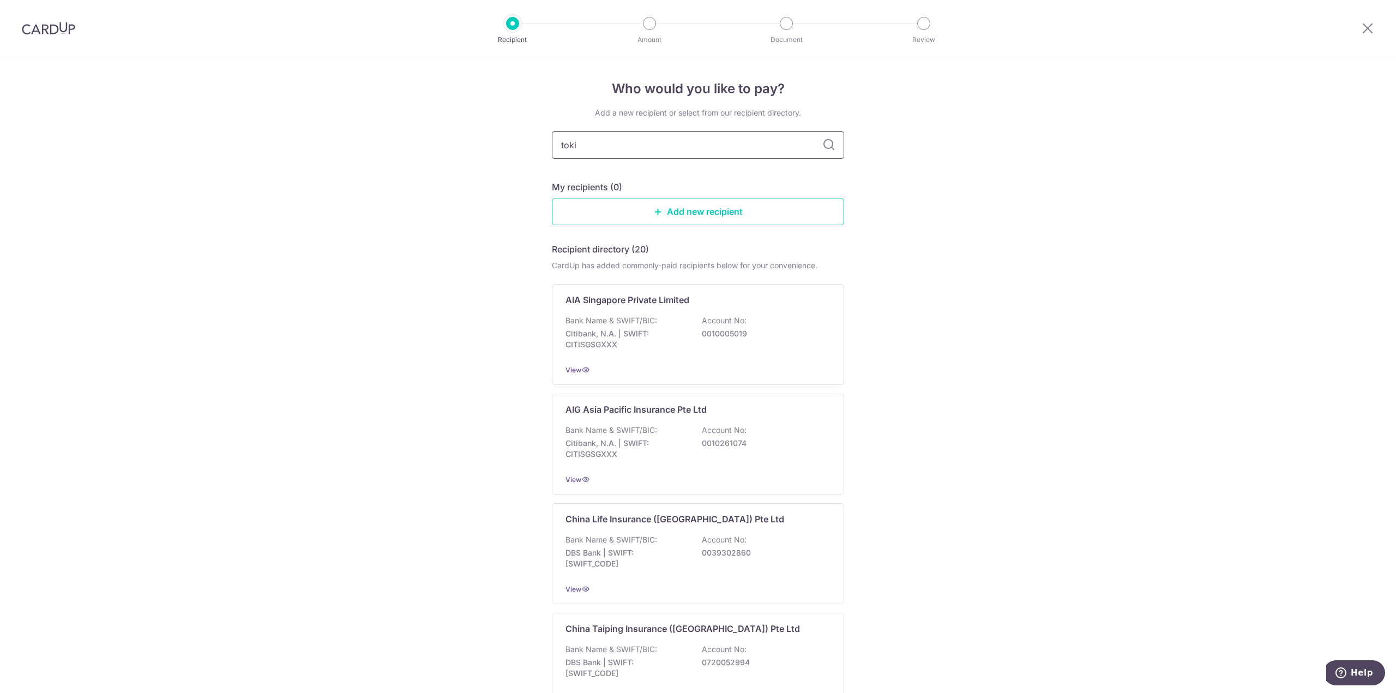
type input "[GEOGRAPHIC_DATA]"
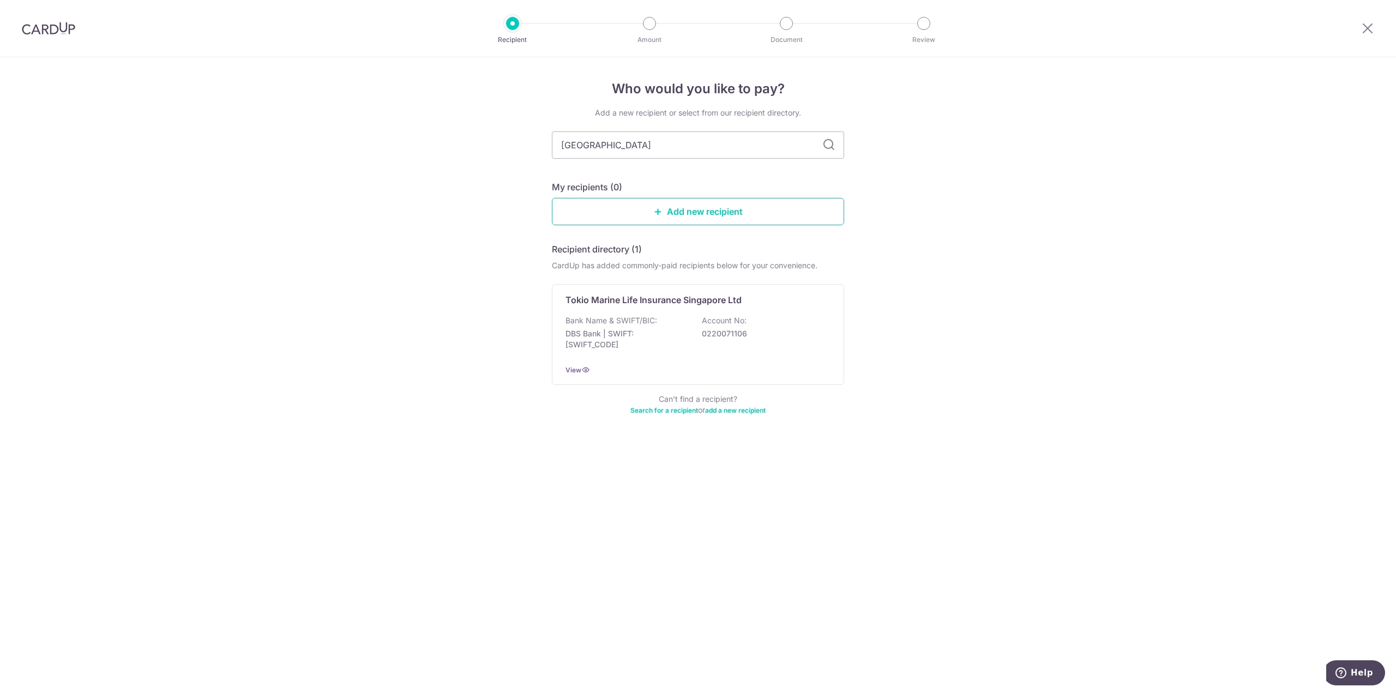
click at [828, 143] on icon at bounding box center [828, 144] width 13 height 13
click at [687, 333] on p "DBS Bank | SWIFT: [SWIFT_CODE]" at bounding box center [626, 339] width 122 height 22
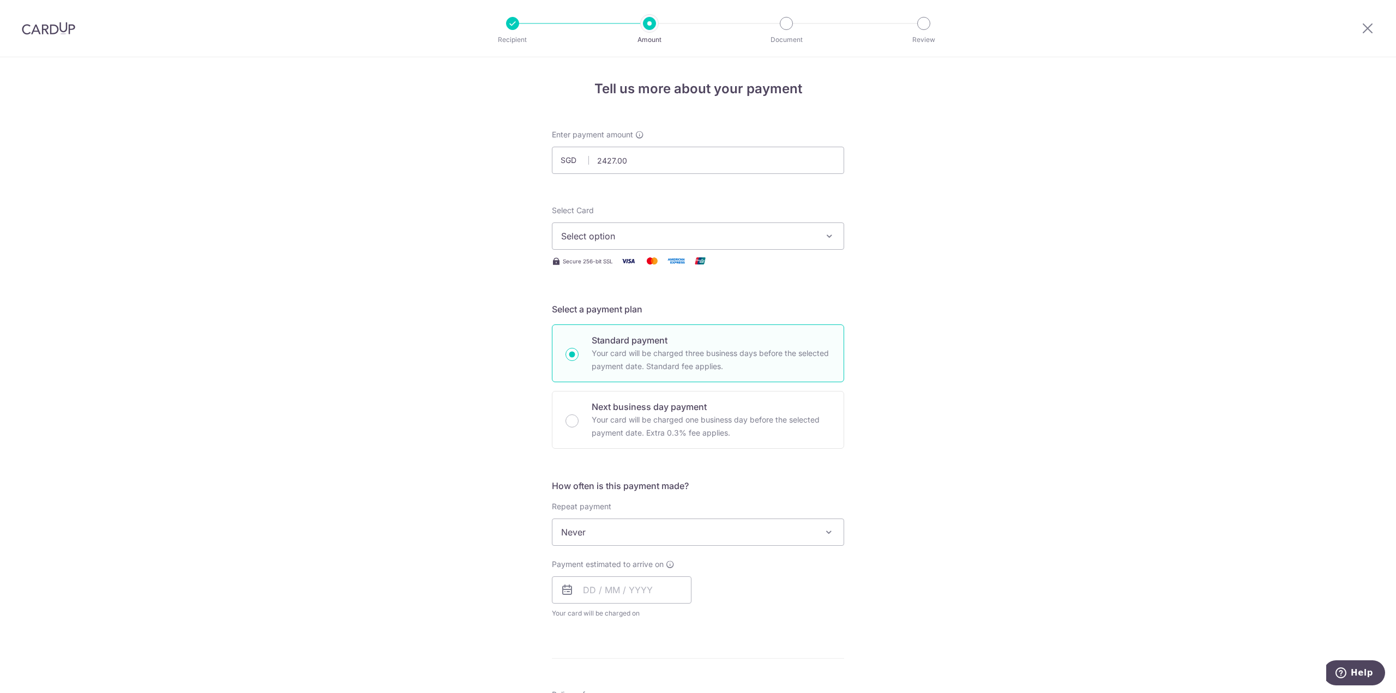
type input "2,427.00"
click at [1018, 222] on div "Tell us more about your payment Enter payment amount SGD 2,427.00 2427.00 Selec…" at bounding box center [698, 550] width 1396 height 986
click at [724, 245] on button "Select option" at bounding box center [698, 235] width 292 height 27
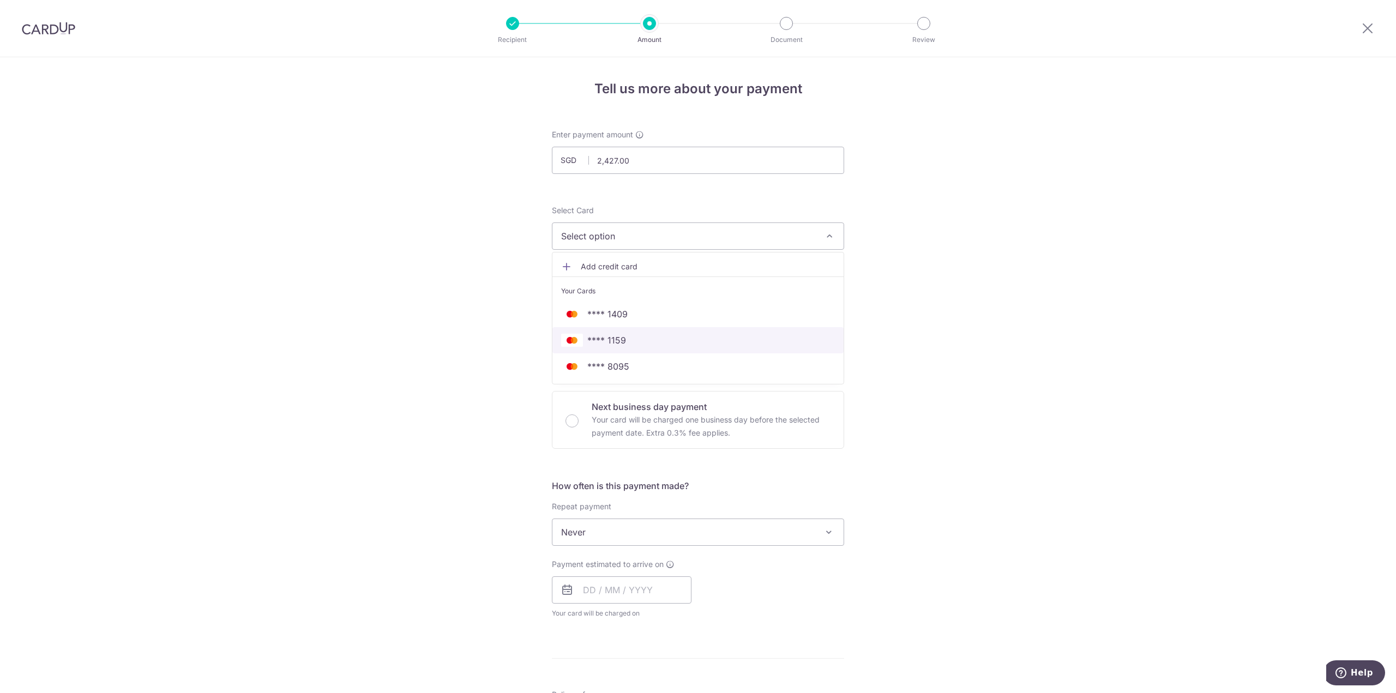
click at [636, 335] on span "**** 1159" at bounding box center [698, 340] width 274 height 13
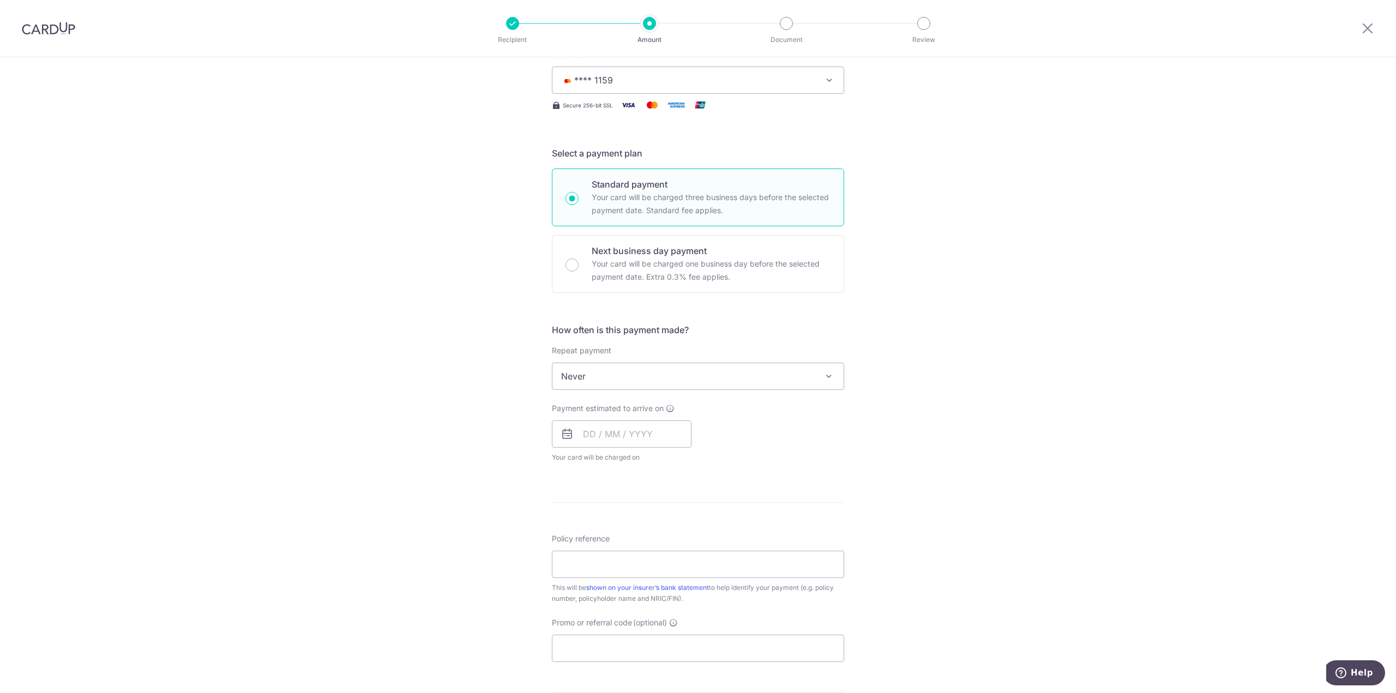
scroll to position [164, 0]
click at [632, 426] on input "text" at bounding box center [622, 426] width 140 height 27
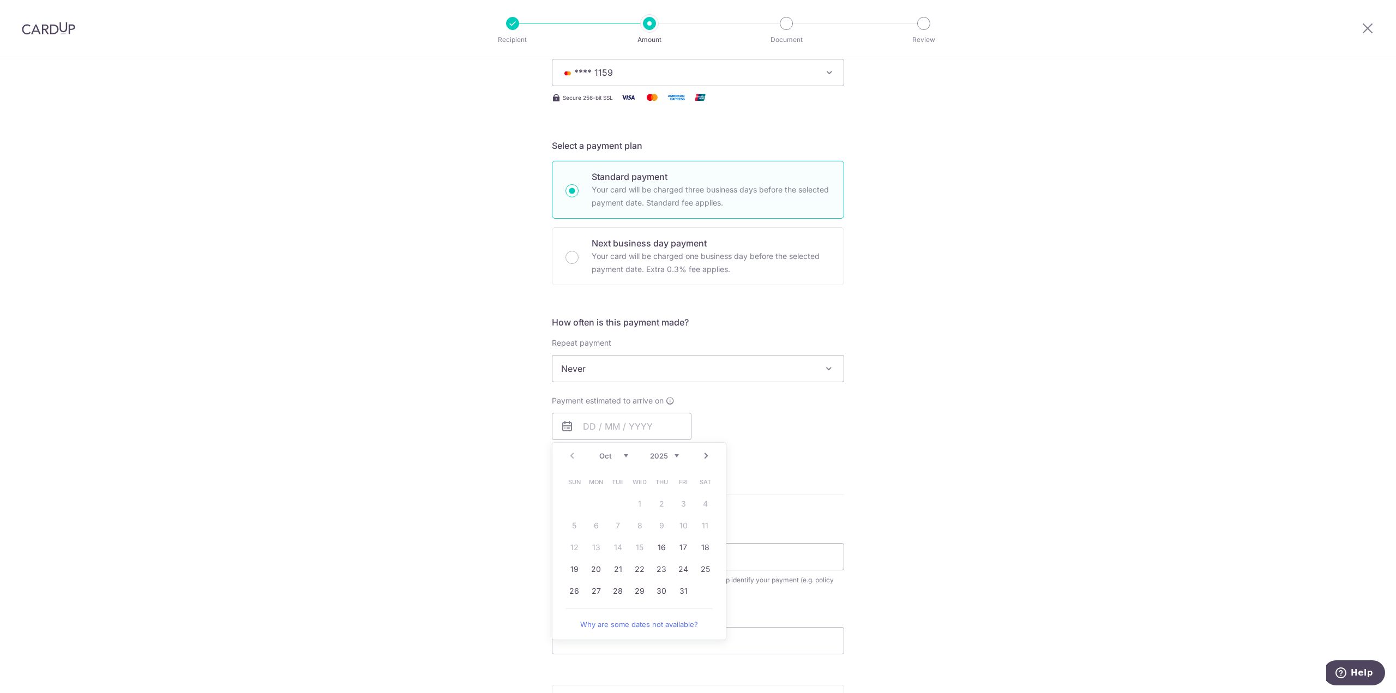
click at [704, 455] on link "Next" at bounding box center [706, 455] width 13 height 13
click at [683, 527] on link "12" at bounding box center [682, 525] width 17 height 17
type input "[DATE]"
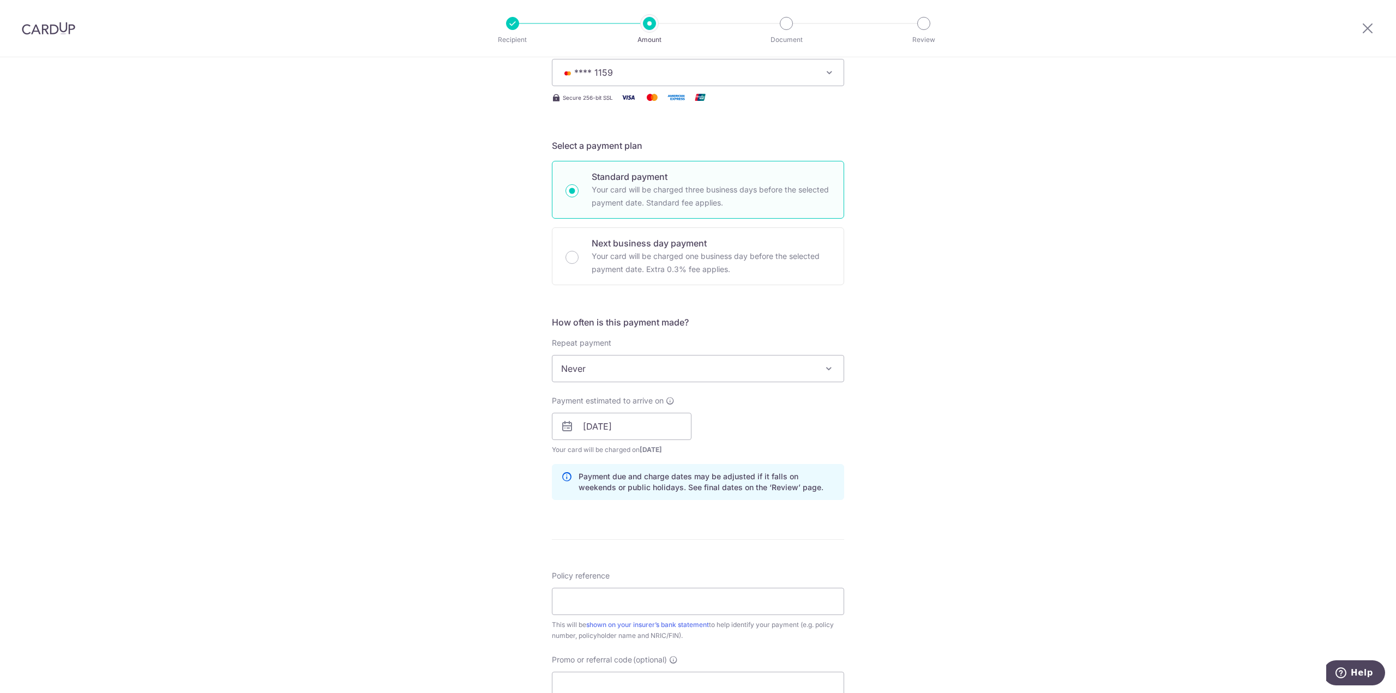
click at [991, 399] on div "Tell us more about your payment Enter payment amount SGD 2,427.00 2427.00 Selec…" at bounding box center [698, 409] width 1396 height 1031
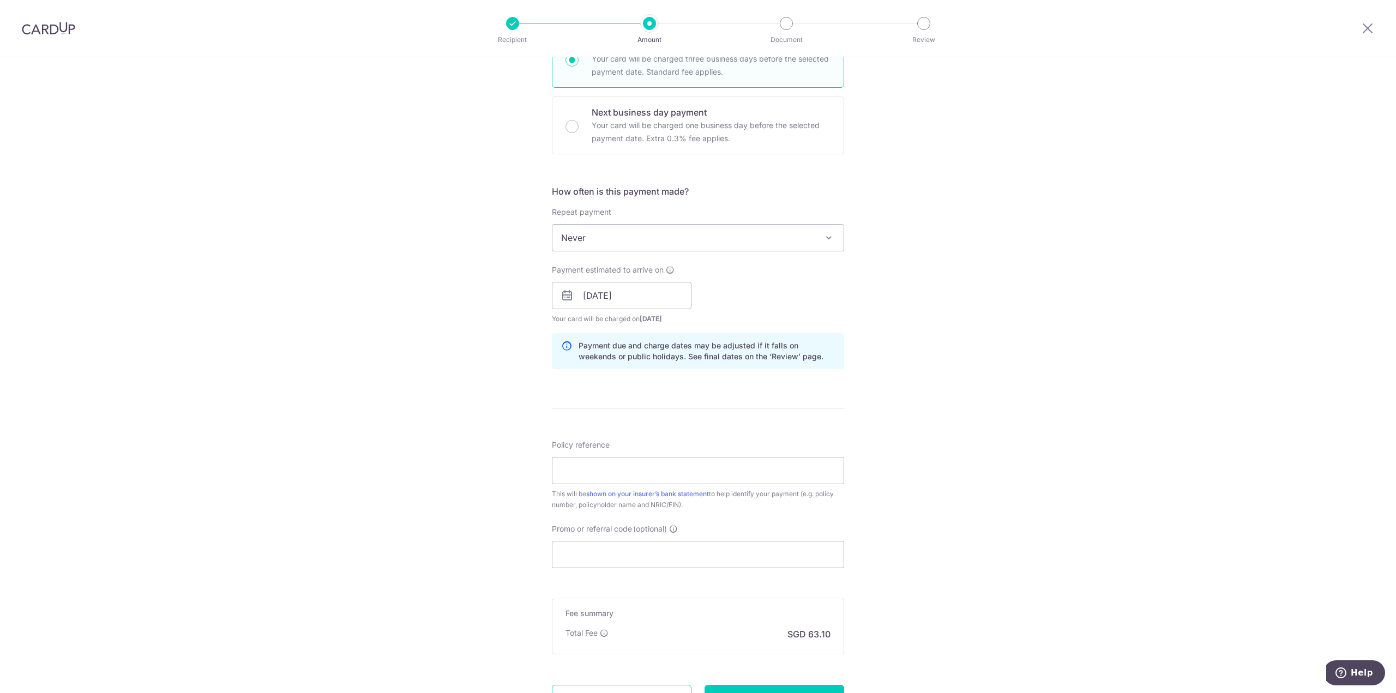
scroll to position [395, 0]
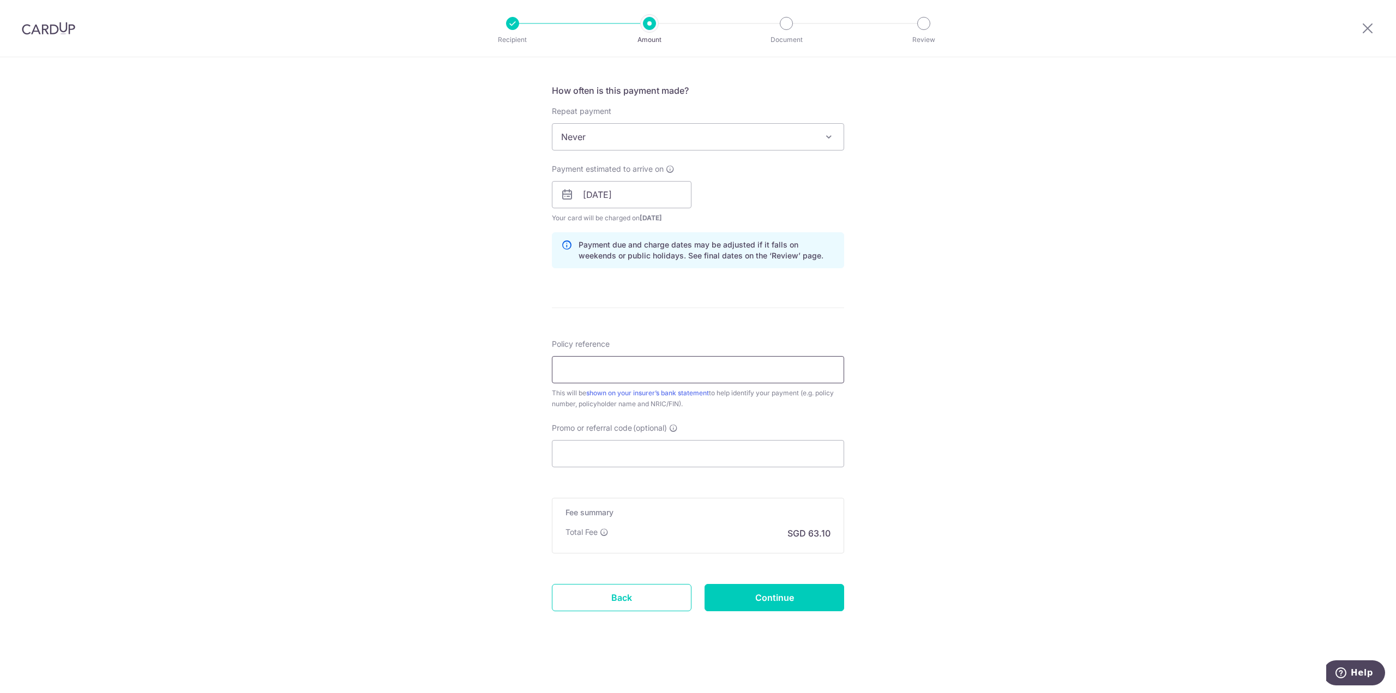
click at [653, 368] on input "Policy reference" at bounding box center [698, 369] width 292 height 27
click at [677, 362] on input "Policy reference" at bounding box center [698, 369] width 292 height 27
click at [638, 365] on input "00106097" at bounding box center [698, 369] width 292 height 27
type input "00106097 [PERSON_NAME]"
click at [675, 448] on input "Promo or referral code (optional)" at bounding box center [698, 453] width 292 height 27
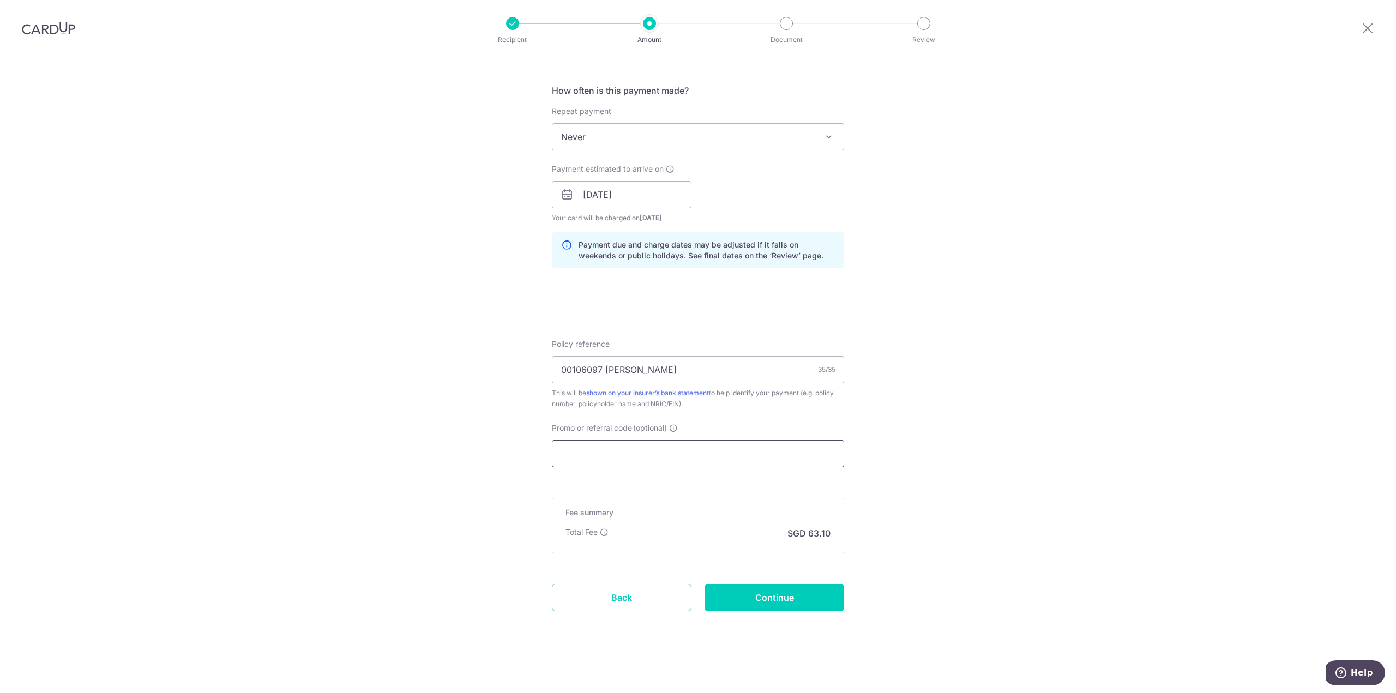
paste input "OCBC90NMC"
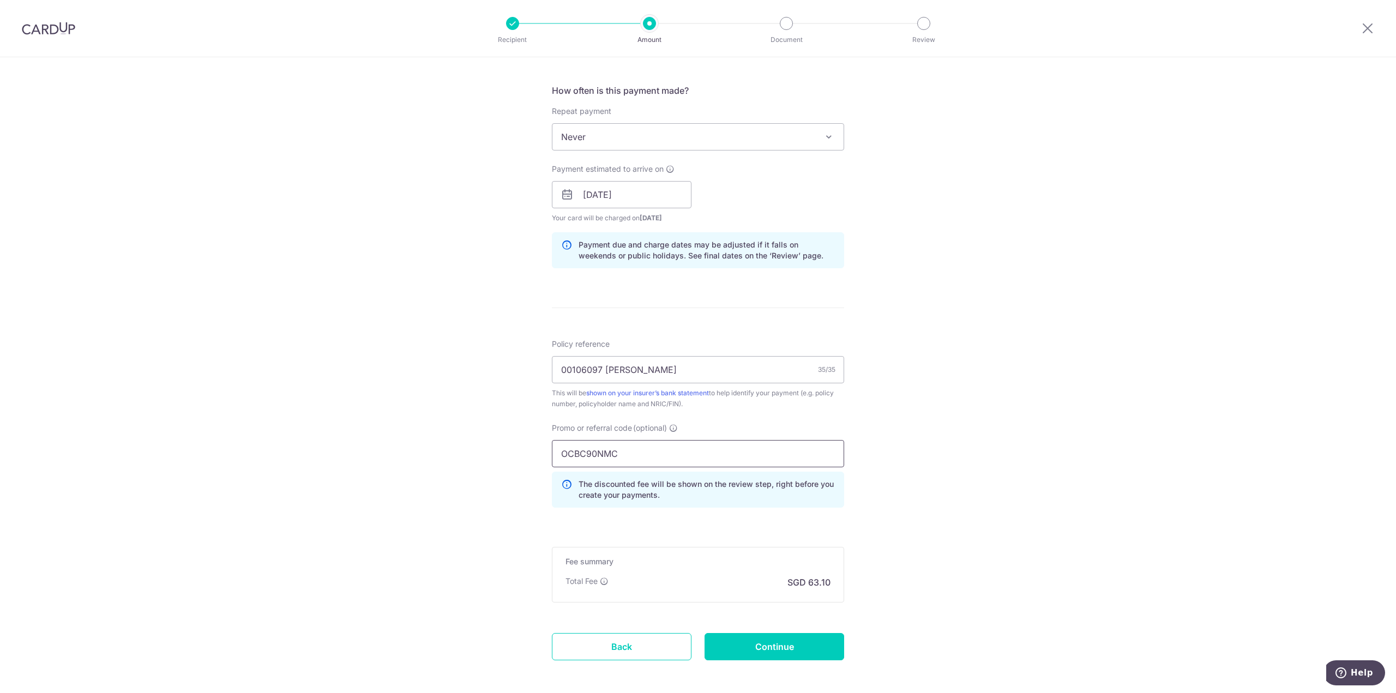
type input "OCBC90NMC"
click at [999, 469] on div "Tell us more about your payment Enter payment amount SGD 2,427.00 2427.00 Selec…" at bounding box center [698, 202] width 1396 height 1080
click at [805, 645] on input "Continue" at bounding box center [774, 646] width 140 height 27
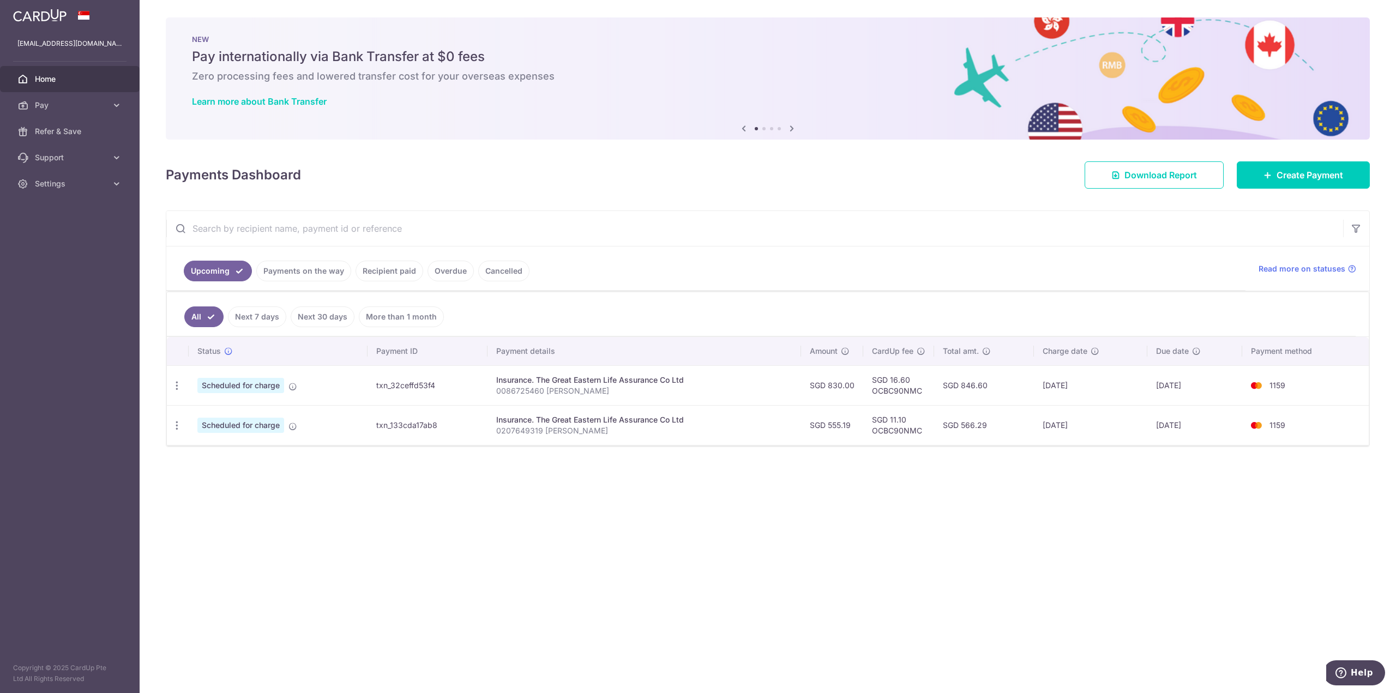
click at [400, 273] on link "Recipient paid" at bounding box center [390, 271] width 68 height 21
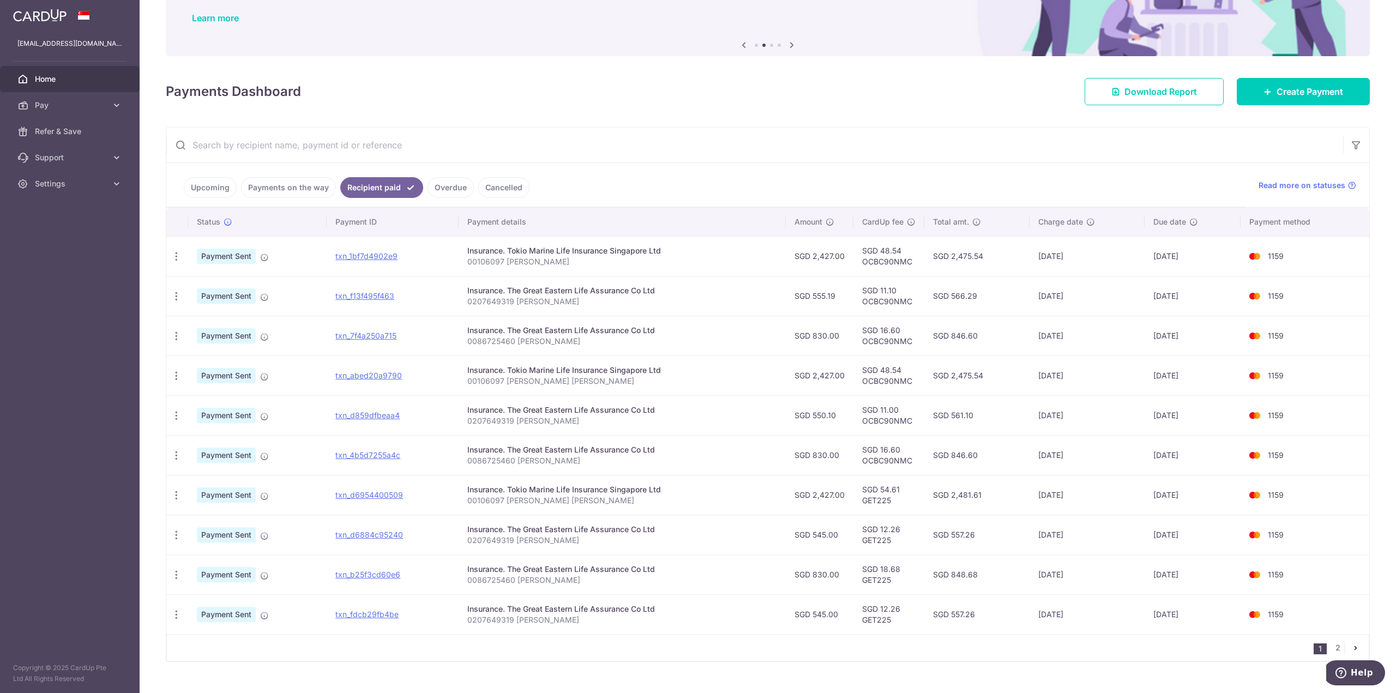
scroll to position [104, 0]
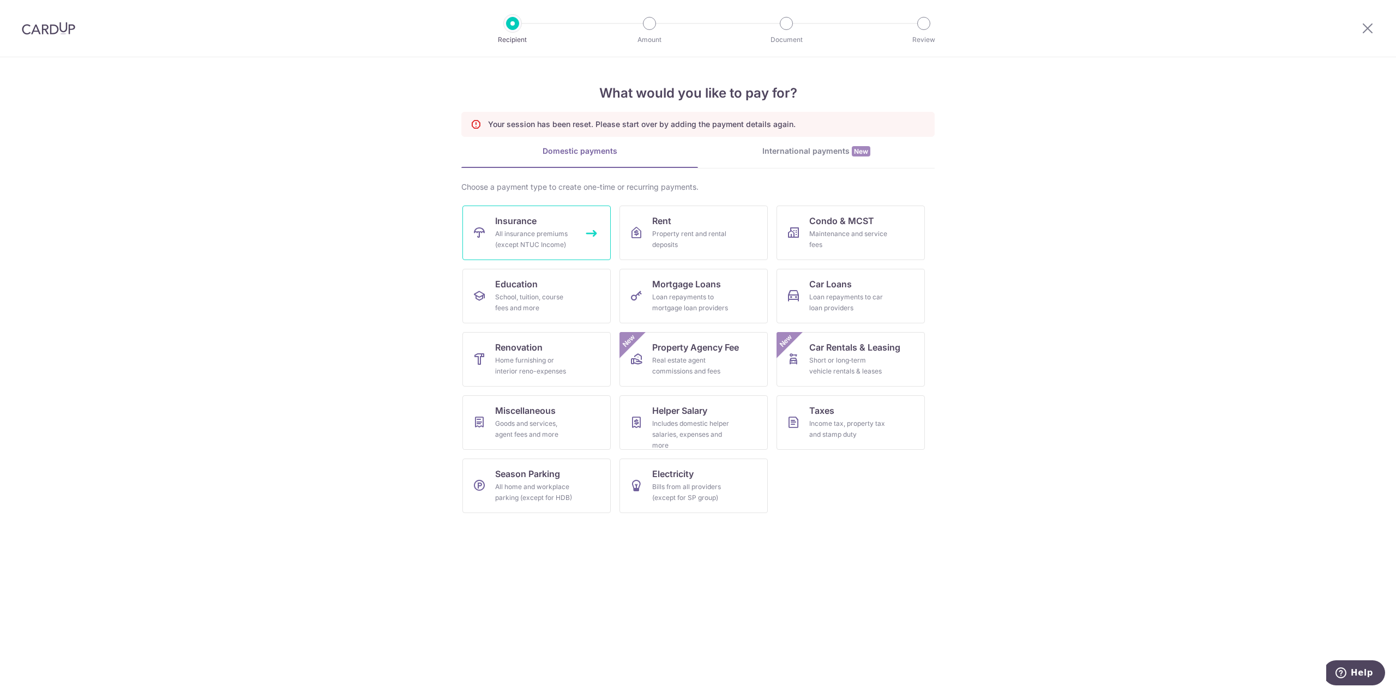
click at [508, 232] on div "All insurance premiums (except NTUC Income)" at bounding box center [534, 239] width 79 height 22
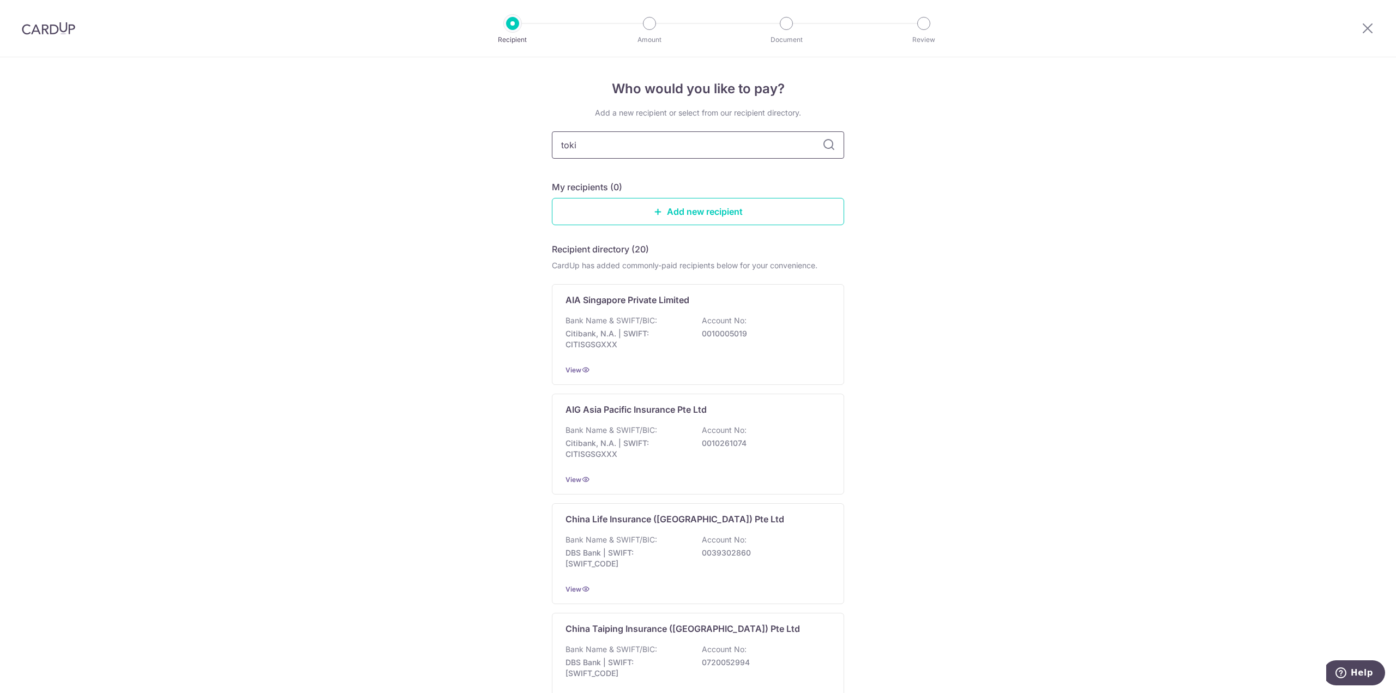
type input "tokio"
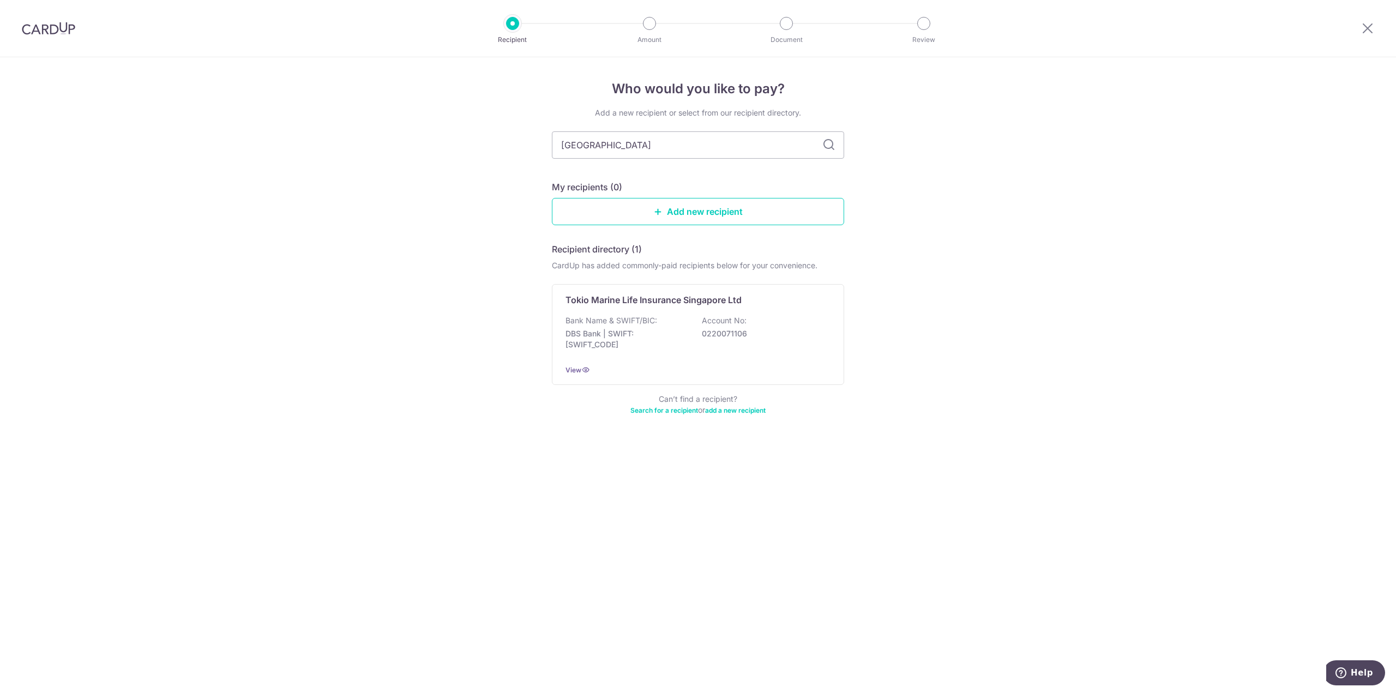
drag, startPoint x: 815, startPoint y: 132, endPoint x: 823, endPoint y: 143, distance: 13.6
click at [821, 140] on input "tokio" at bounding box center [698, 144] width 292 height 27
click at [644, 331] on p "DBS Bank | SWIFT: DBSSSGSGXXX" at bounding box center [626, 339] width 122 height 22
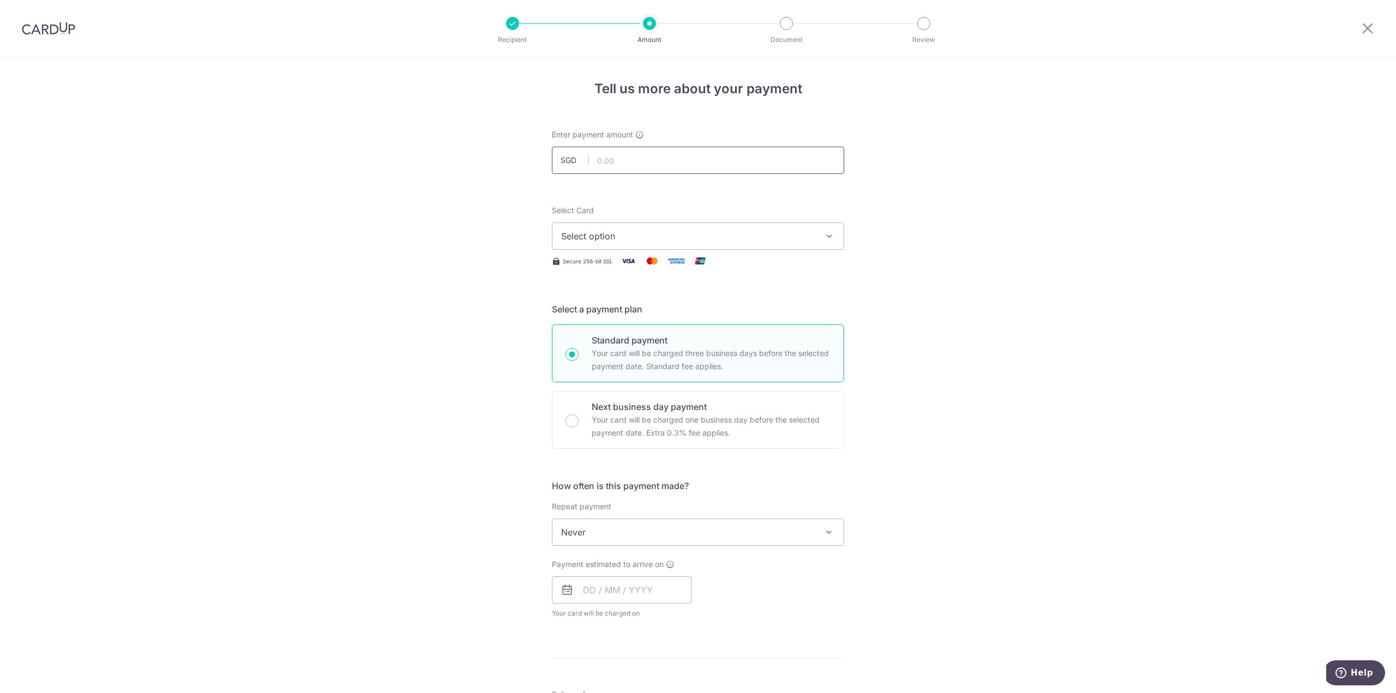
click at [668, 160] on input "text" at bounding box center [698, 160] width 292 height 27
type input "2,427.00"
click at [938, 188] on div "Tell us more about your payment Enter payment amount SGD 2,427.00 2427.00 Selec…" at bounding box center [698, 550] width 1396 height 986
click at [790, 239] on span "Select option" at bounding box center [688, 236] width 254 height 13
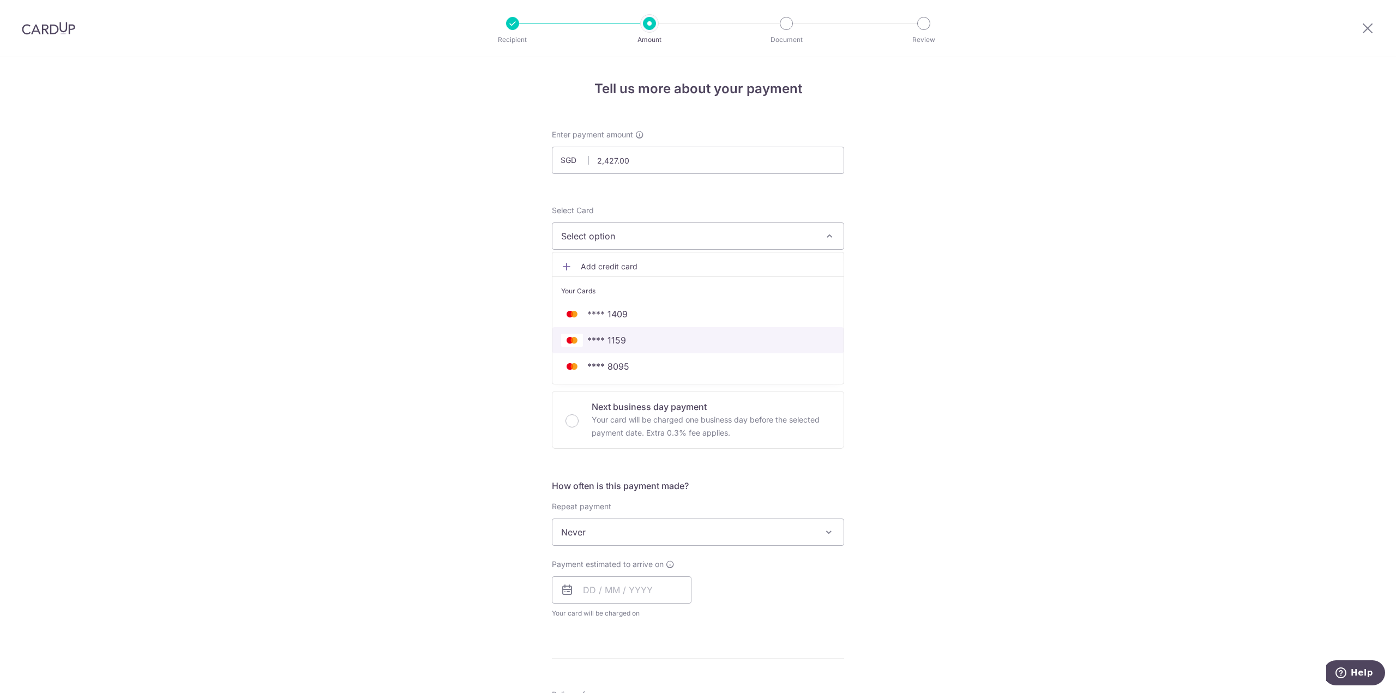
click at [666, 333] on link "**** 1159" at bounding box center [697, 340] width 291 height 26
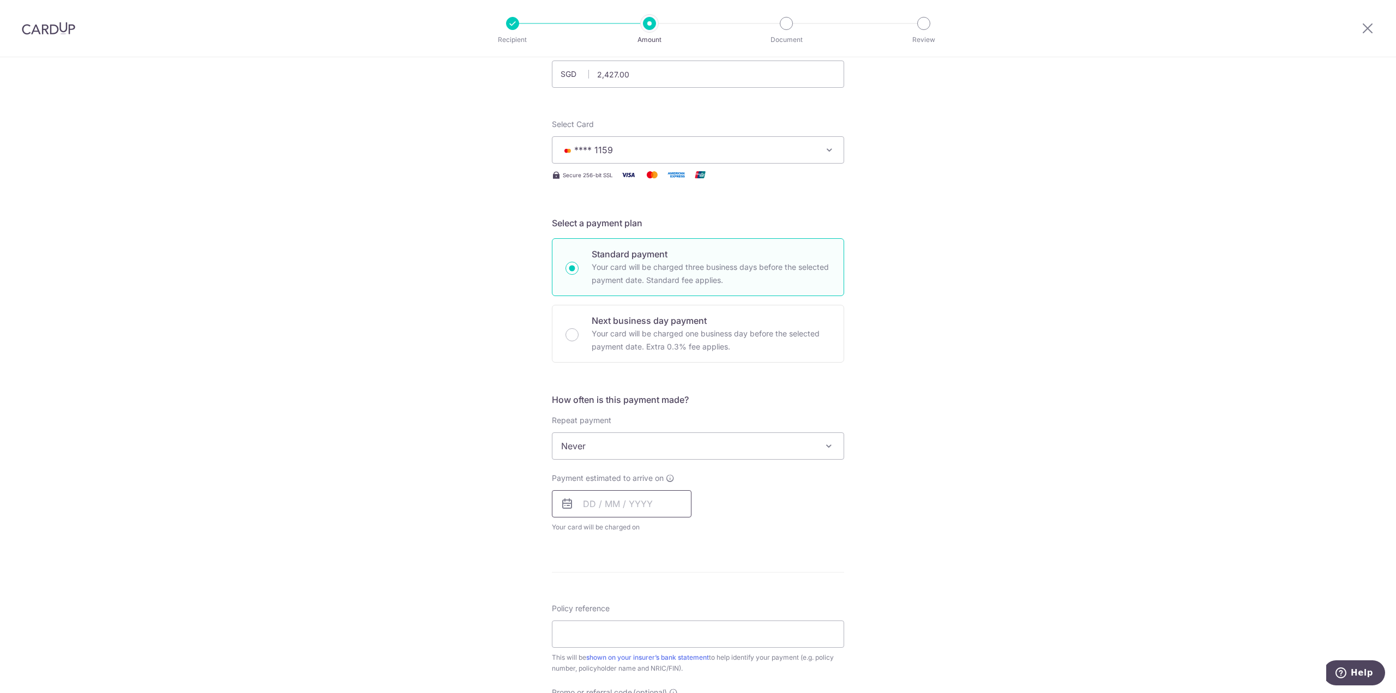
scroll to position [109, 0]
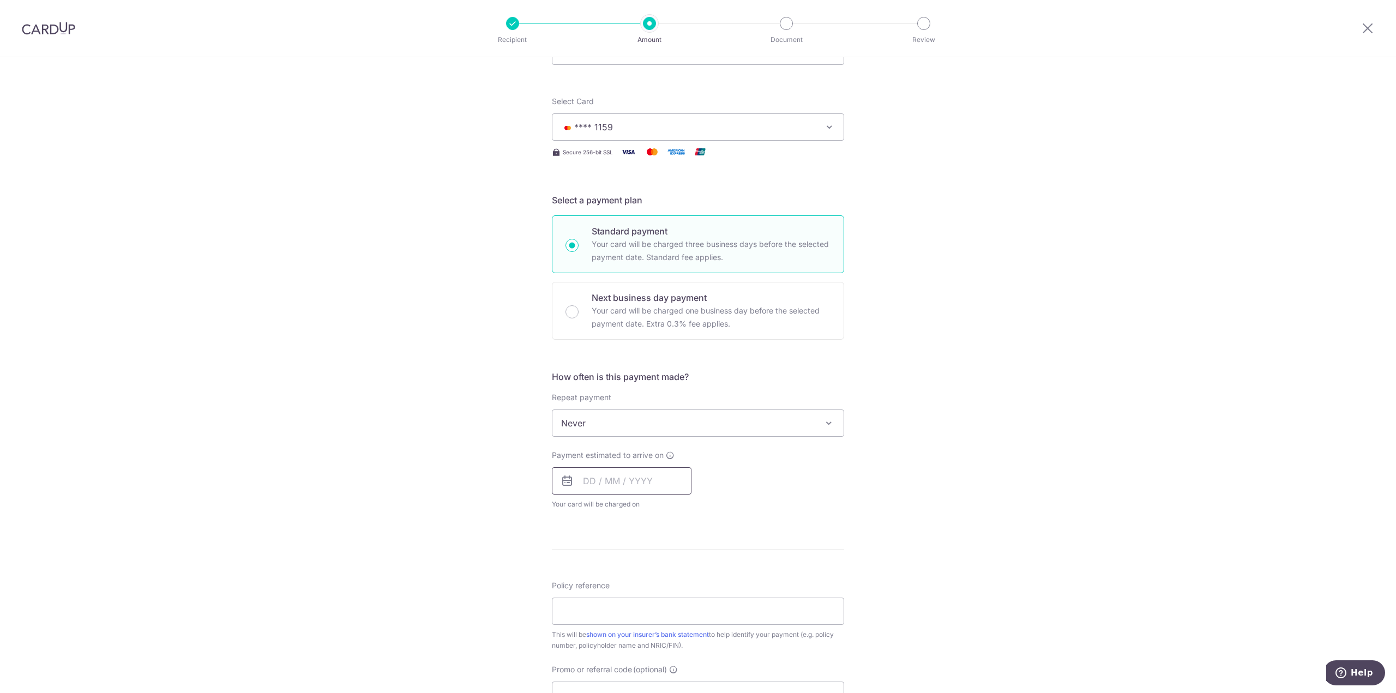
click at [621, 479] on input "text" at bounding box center [622, 480] width 140 height 27
click at [705, 508] on link "Next" at bounding box center [706, 510] width 13 height 13
click at [680, 574] on link "12" at bounding box center [682, 579] width 17 height 17
type input "[DATE]"
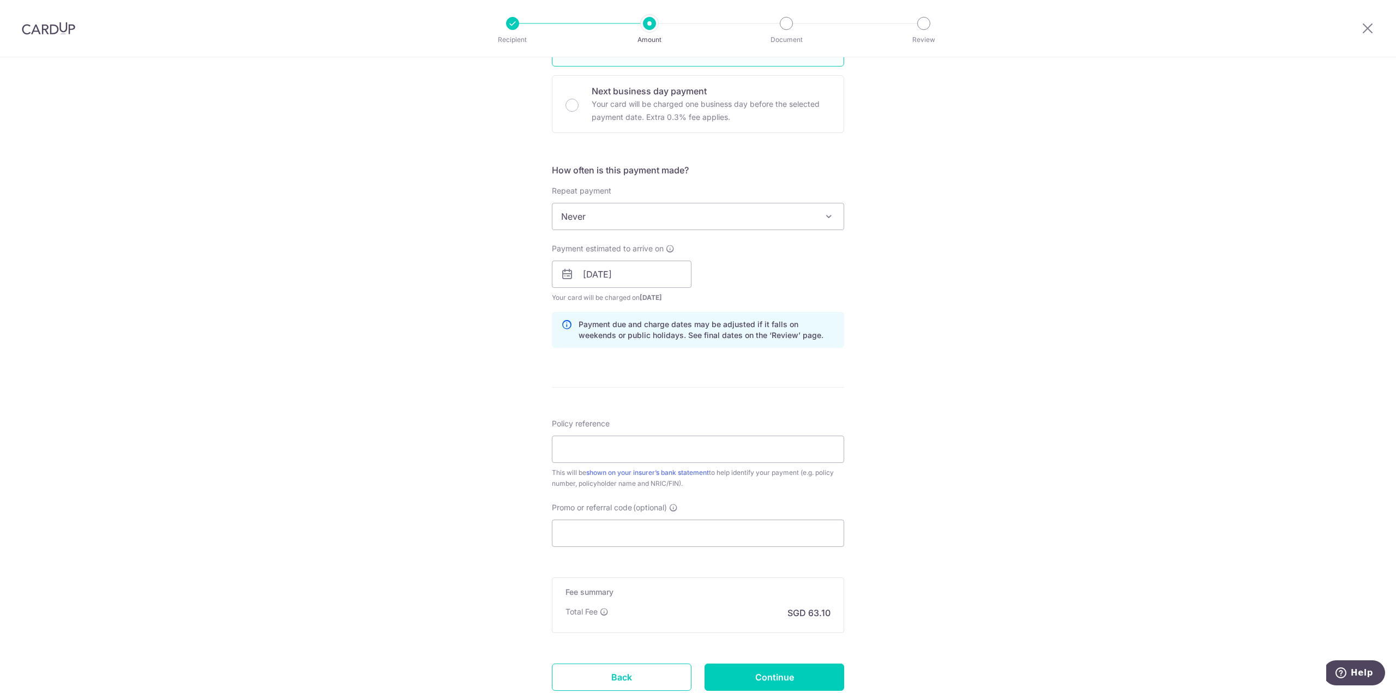
scroll to position [327, 0]
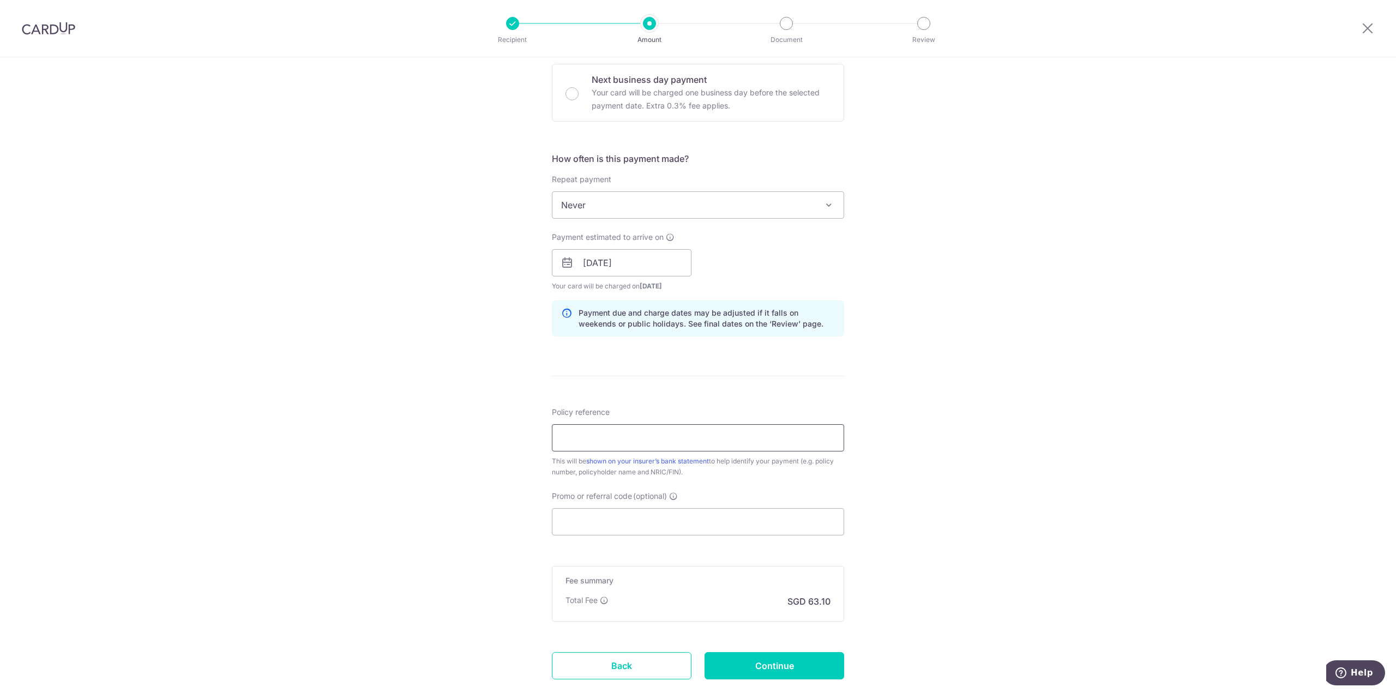
click at [627, 443] on input "Policy reference" at bounding box center [698, 437] width 292 height 27
type input "00106097 Tan Jiwen Verrell Chandime"
click at [681, 523] on input "Promo or referral code (optional)" at bounding box center [698, 521] width 292 height 27
paste input "OCBC90NMC"
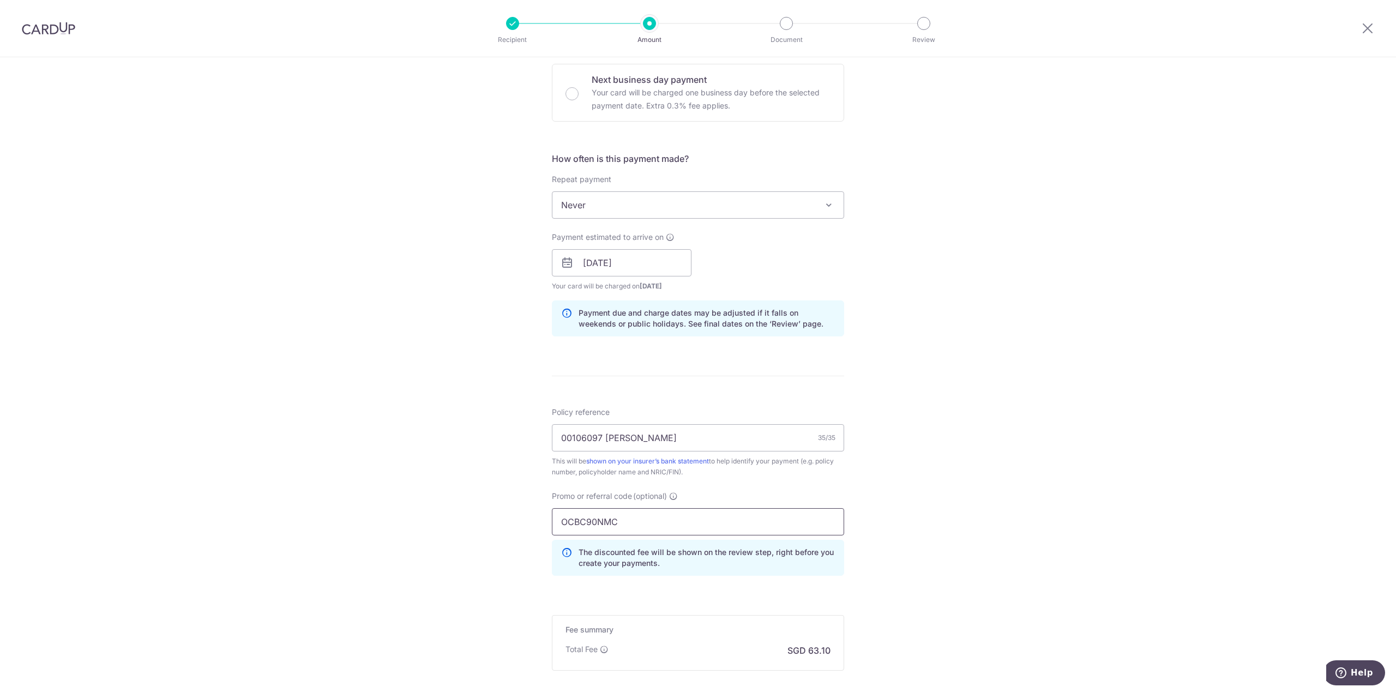
type input "OCBC90NMC"
click at [951, 485] on div "Tell us more about your payment Enter payment amount SGD 2,427.00 2427.00 Selec…" at bounding box center [698, 270] width 1396 height 1080
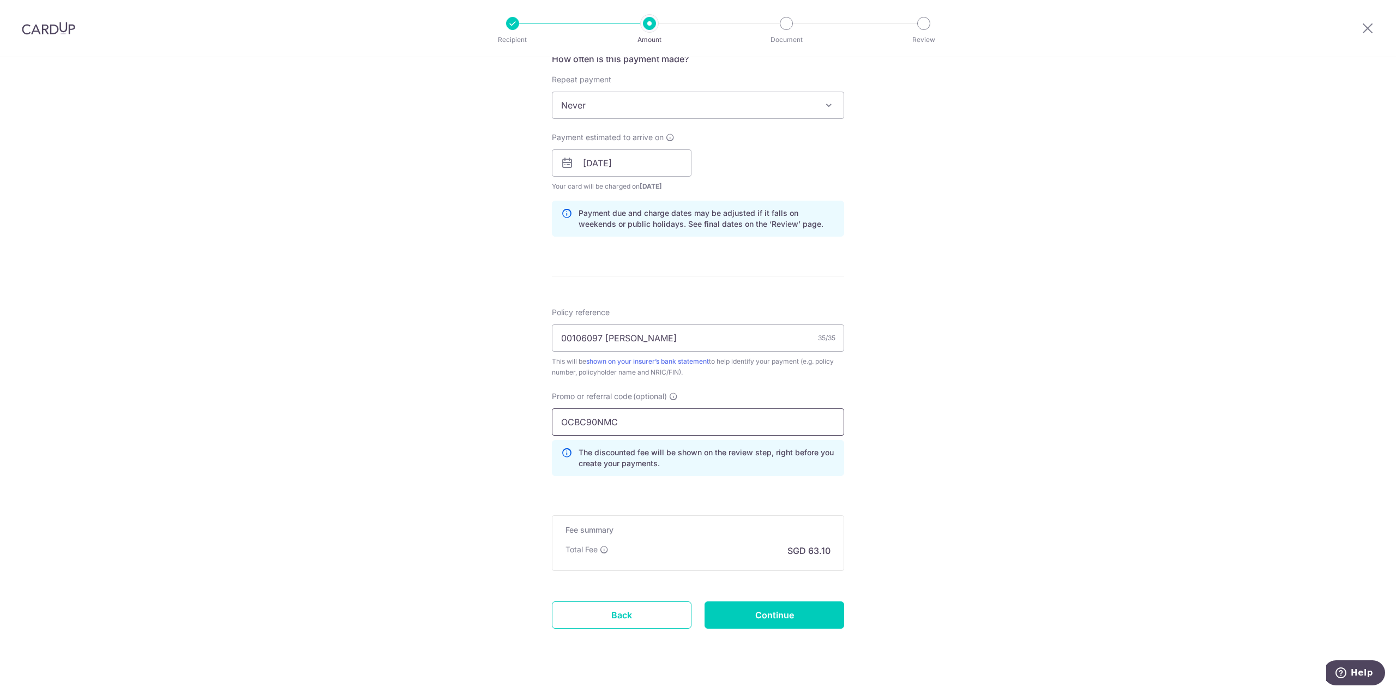
scroll to position [444, 0]
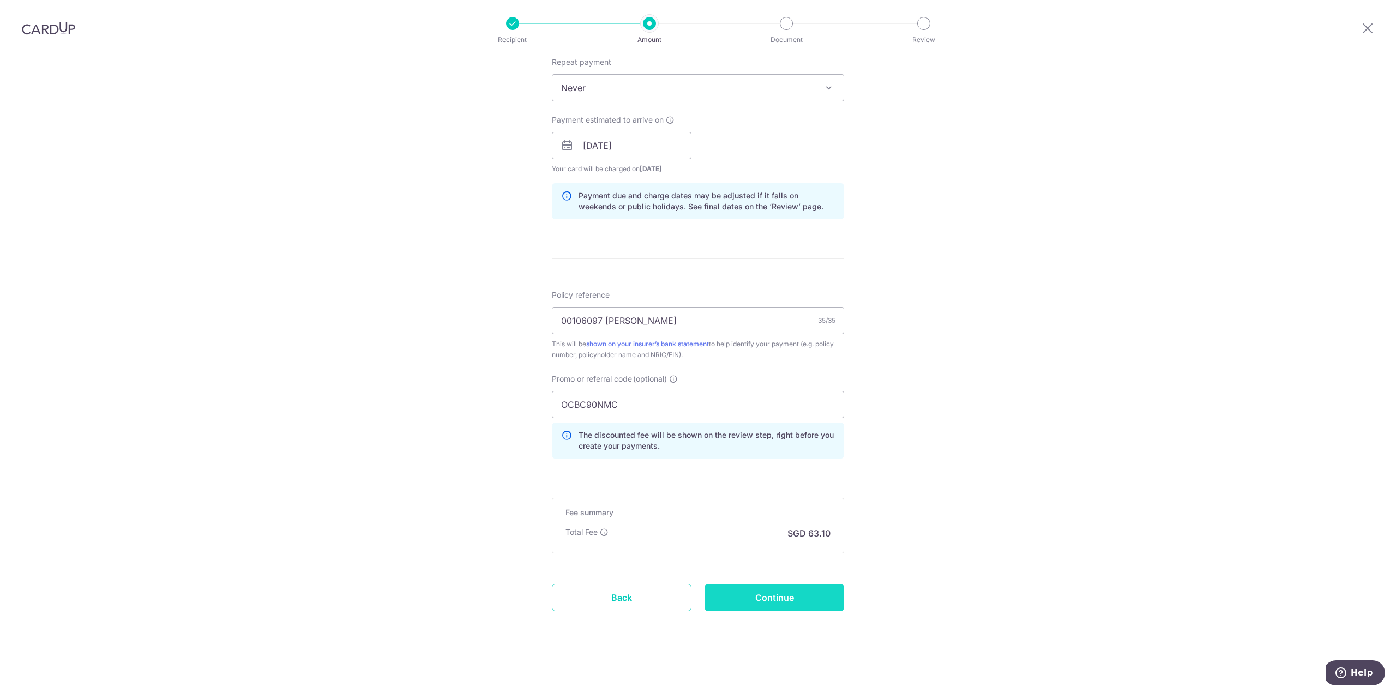
click at [773, 593] on input "Continue" at bounding box center [774, 597] width 140 height 27
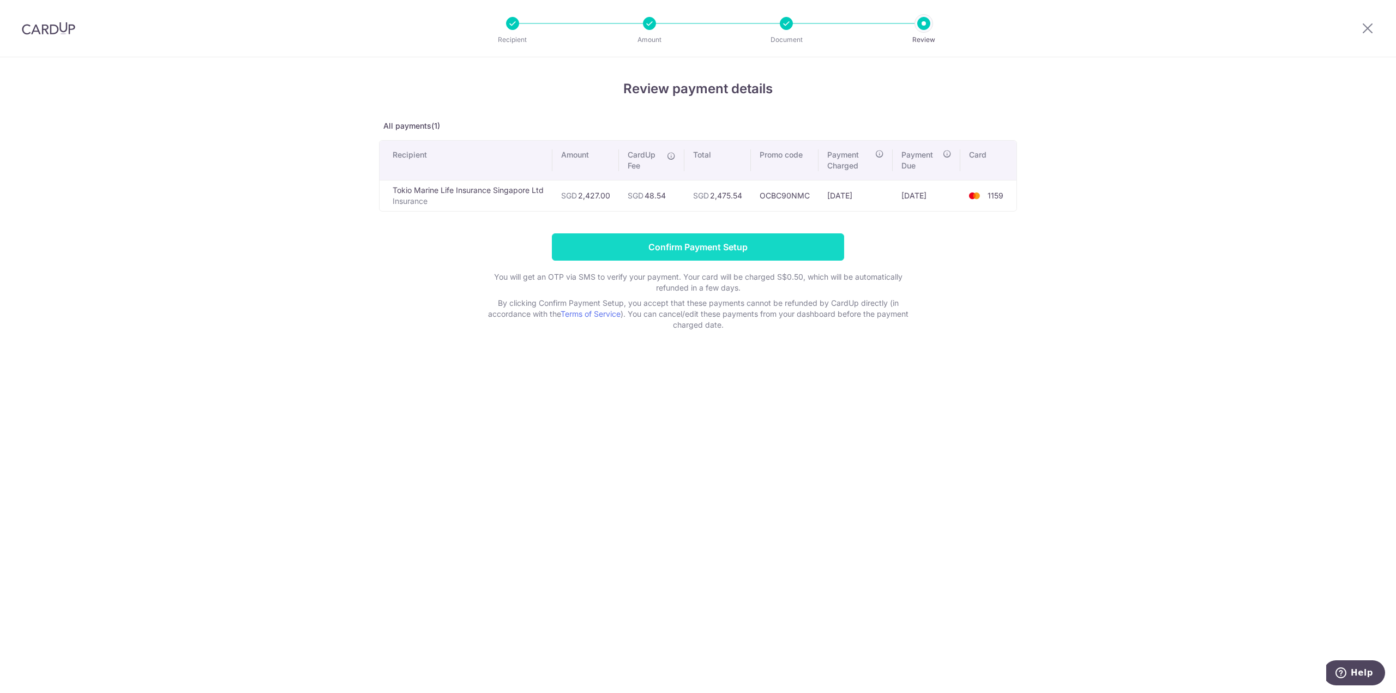
click at [744, 242] on input "Confirm Payment Setup" at bounding box center [698, 246] width 292 height 27
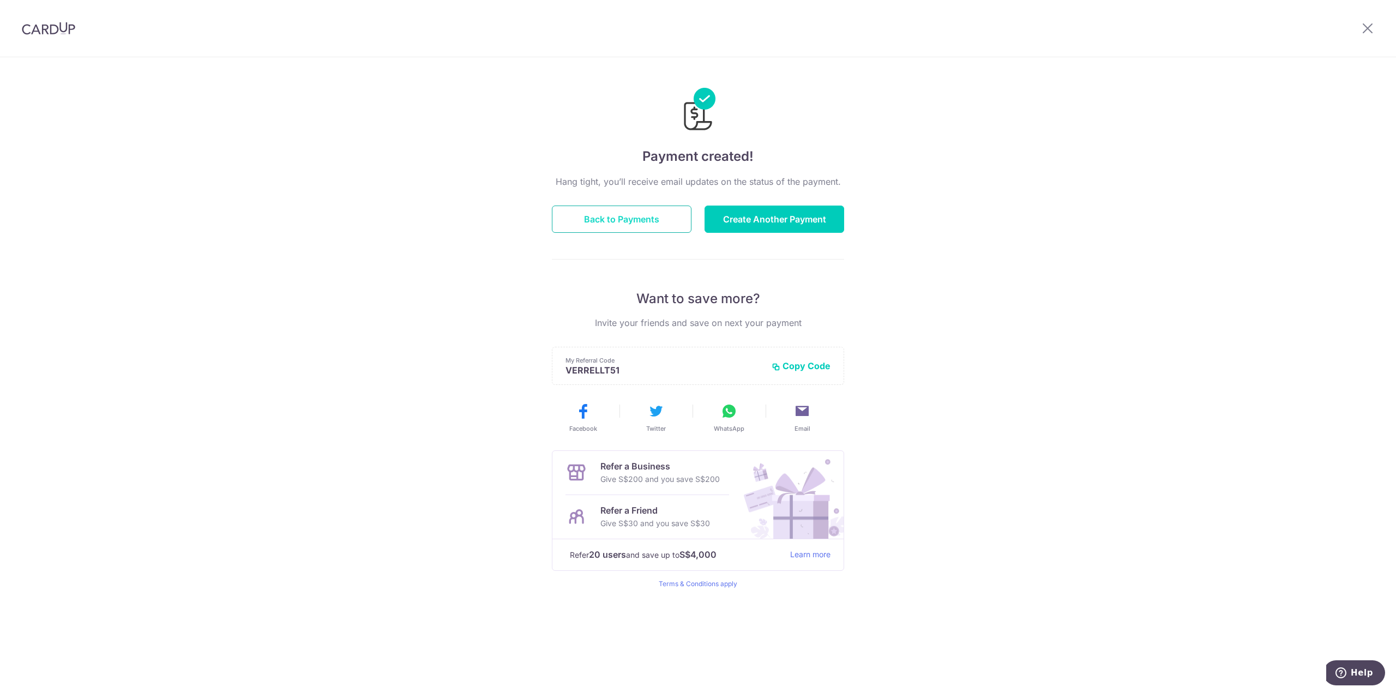
click at [622, 213] on button "Back to Payments" at bounding box center [622, 219] width 140 height 27
